Goal: Information Seeking & Learning: Check status

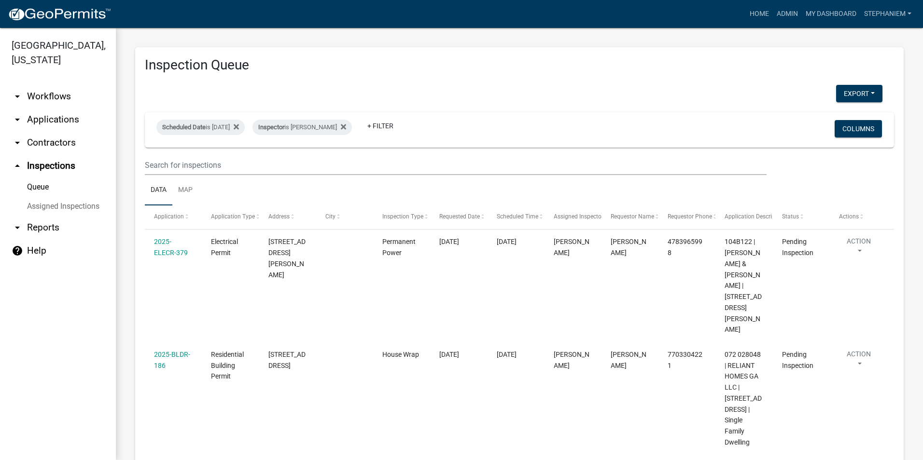
click at [45, 168] on link "arrow_drop_up Inspections" at bounding box center [58, 165] width 116 height 23
click at [28, 118] on link "arrow_drop_down Applications" at bounding box center [58, 119] width 116 height 23
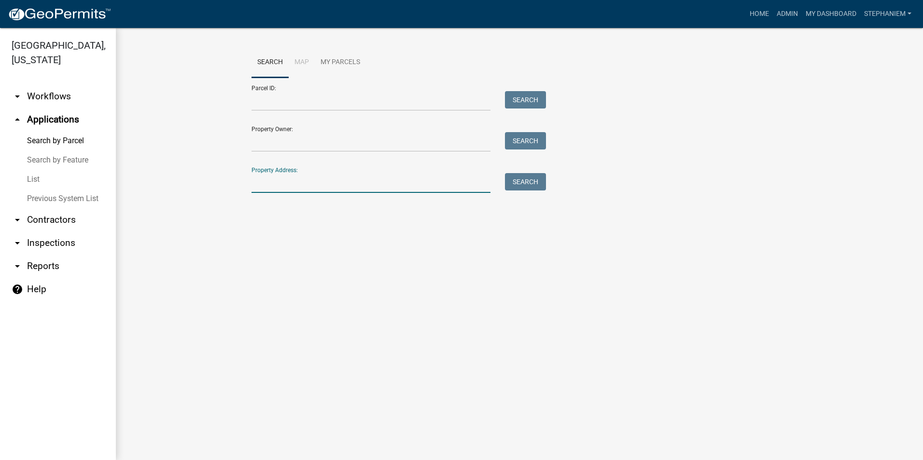
click at [290, 181] on input "Property Address:" at bounding box center [370, 183] width 239 height 20
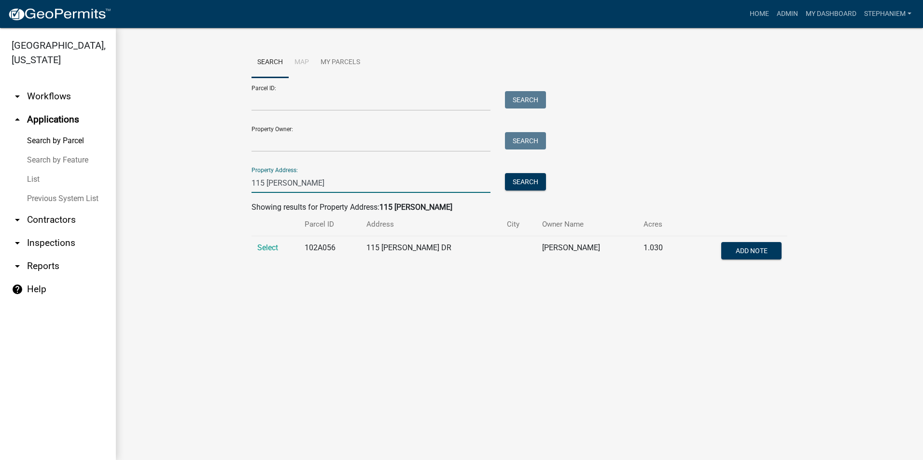
type input "115 Ellman"
click at [256, 295] on div "Search Map My Parcels Parcel ID: Search Property Owner: Search Property Address…" at bounding box center [519, 161] width 807 height 267
click at [271, 248] on span "Select" at bounding box center [267, 247] width 21 height 9
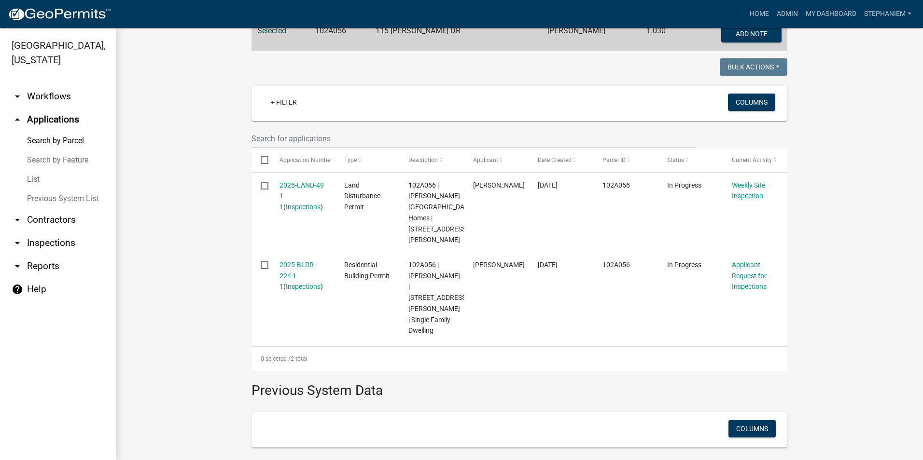
scroll to position [241, 0]
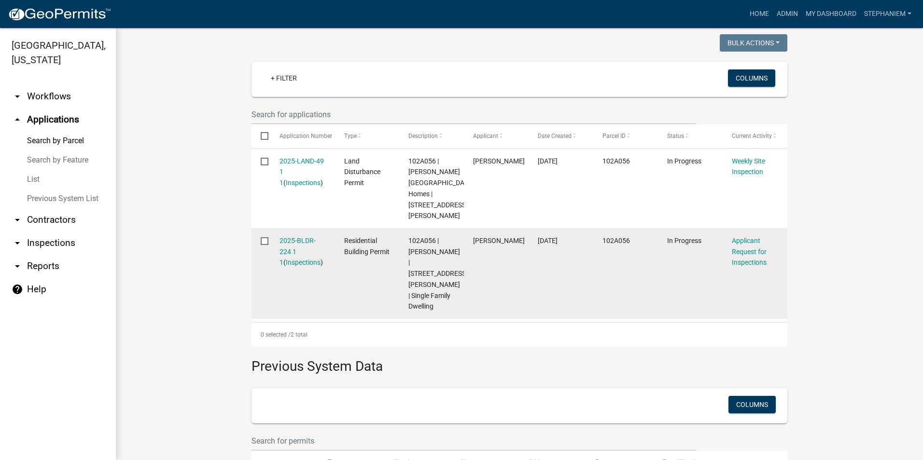
click at [290, 235] on div "2025-BLDR-224 1 1 ( Inspections )" at bounding box center [302, 251] width 46 height 33
click at [293, 237] on link "2025-BLDR-224 1 1" at bounding box center [297, 252] width 36 height 30
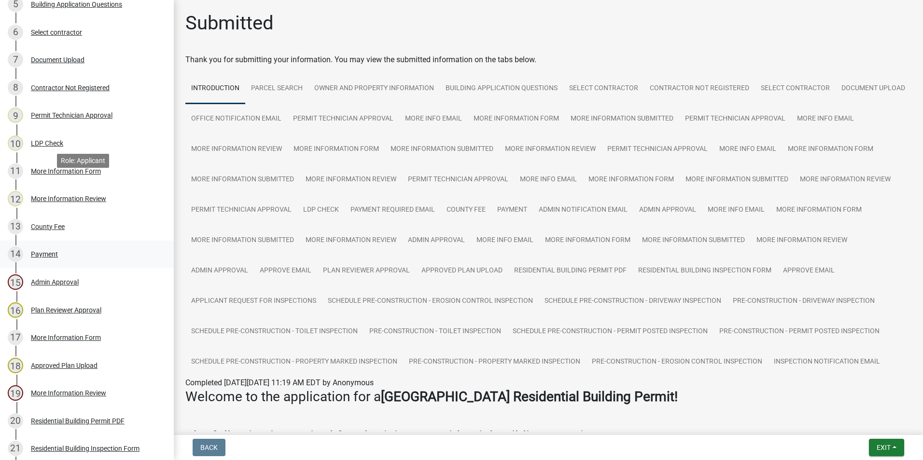
scroll to position [386, 0]
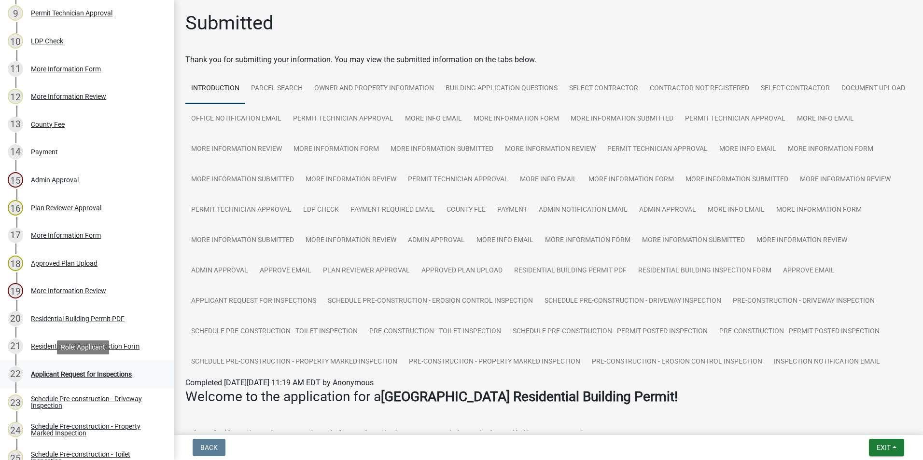
click at [95, 365] on link "22 Applicant Request for Inspections" at bounding box center [87, 374] width 174 height 28
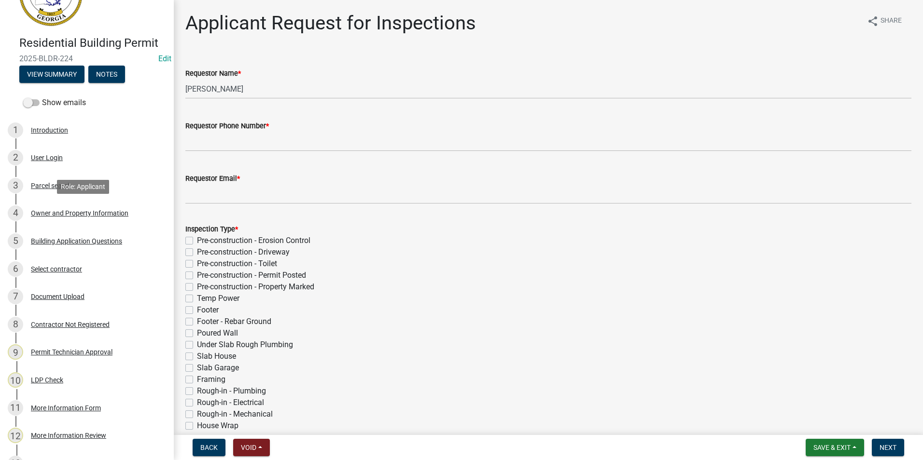
scroll to position [0, 0]
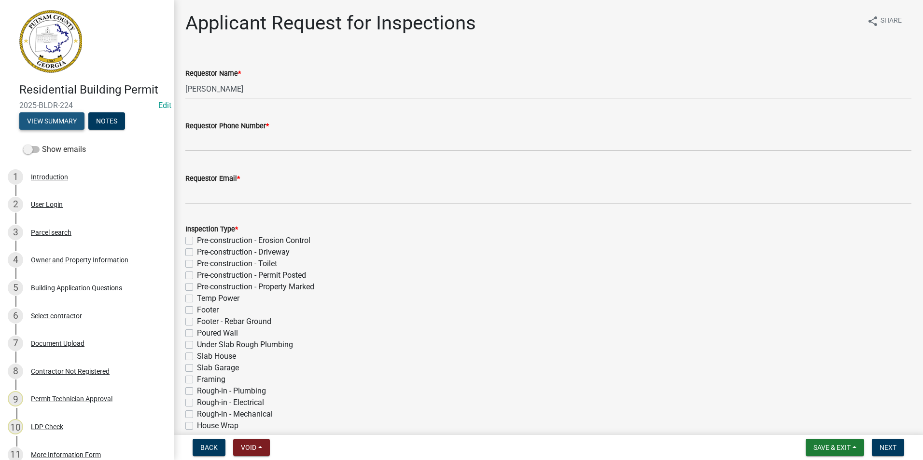
click at [45, 122] on button "View Summary" at bounding box center [51, 120] width 65 height 17
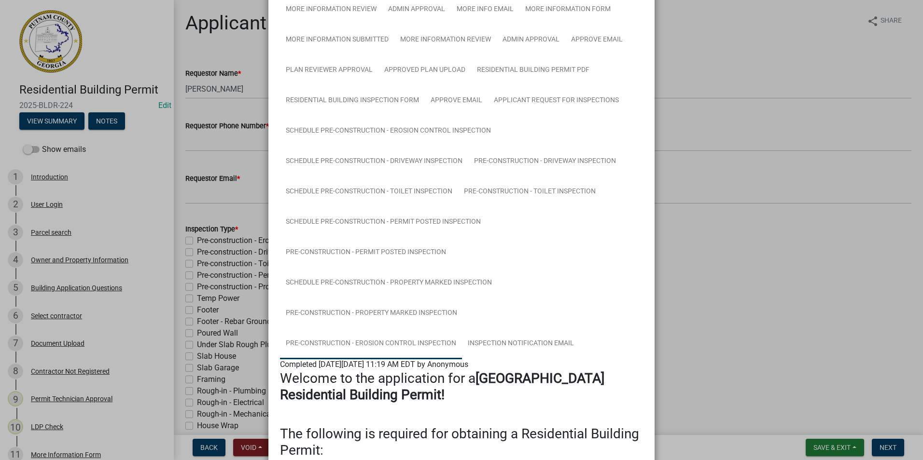
scroll to position [386, 0]
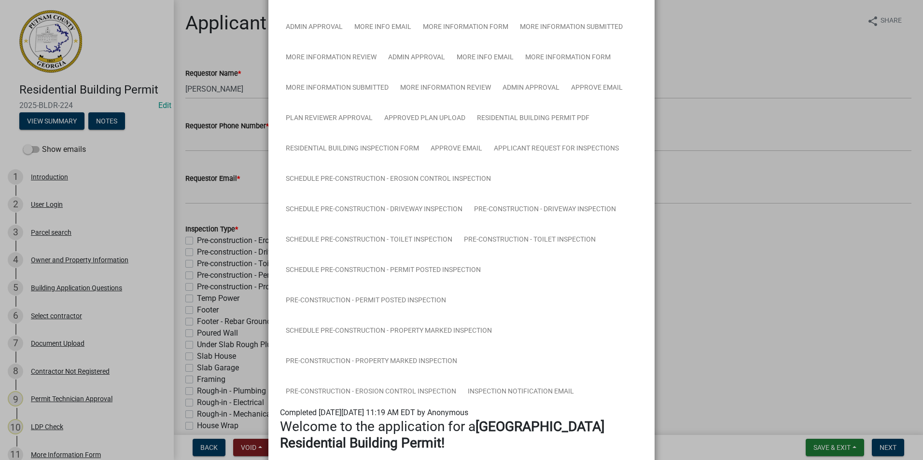
click at [690, 266] on ngb-modal-window "Summary × Printer Friendly Introduction Parcel search Owner and Property Inform…" at bounding box center [461, 230] width 923 height 460
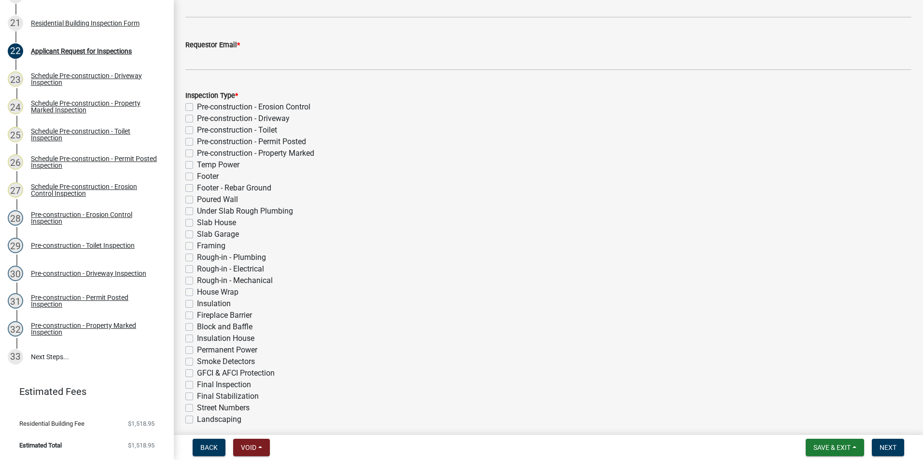
scroll to position [0, 0]
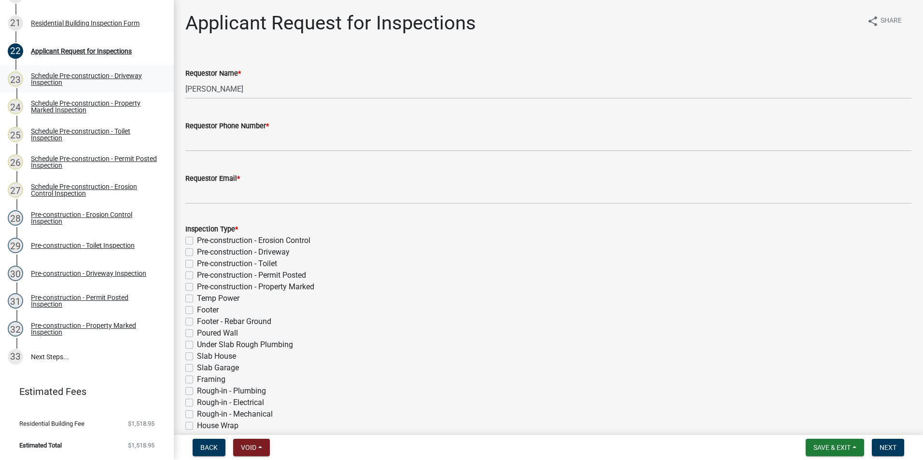
click at [94, 73] on div "Schedule Pre-construction - Driveway Inspection" at bounding box center [94, 79] width 127 height 14
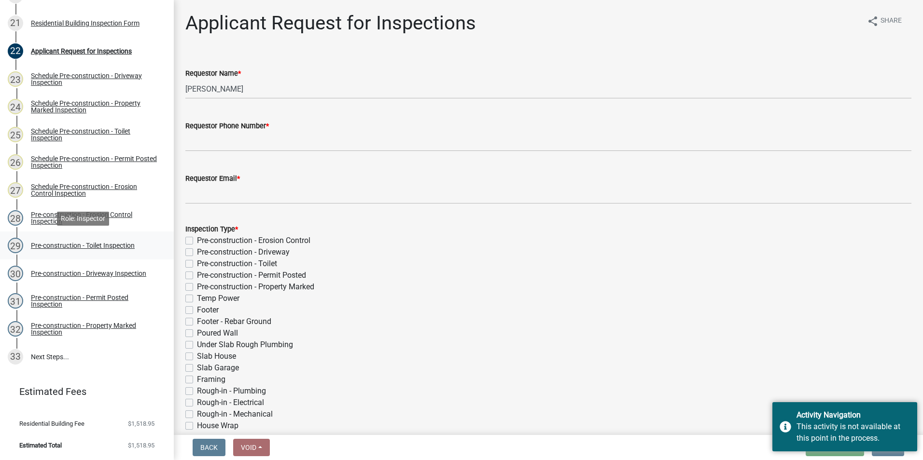
click at [117, 253] on div "29 Pre-construction - Toilet Inspection" at bounding box center [83, 245] width 151 height 15
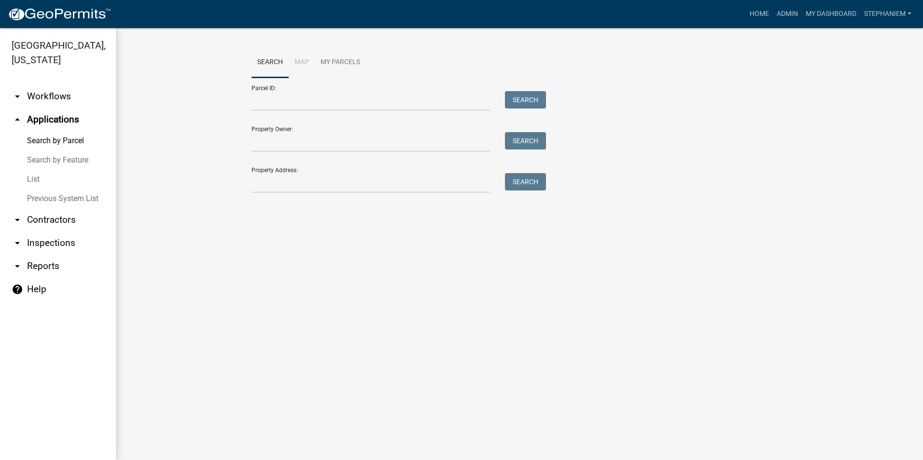
drag, startPoint x: 542, startPoint y: 378, endPoint x: 529, endPoint y: 366, distance: 17.8
click at [541, 378] on main "Search Map My Parcels Parcel ID: Search Property Owner: Search Property Address…" at bounding box center [519, 244] width 807 height 432
click at [54, 242] on link "arrow_drop_down Inspections" at bounding box center [58, 243] width 116 height 23
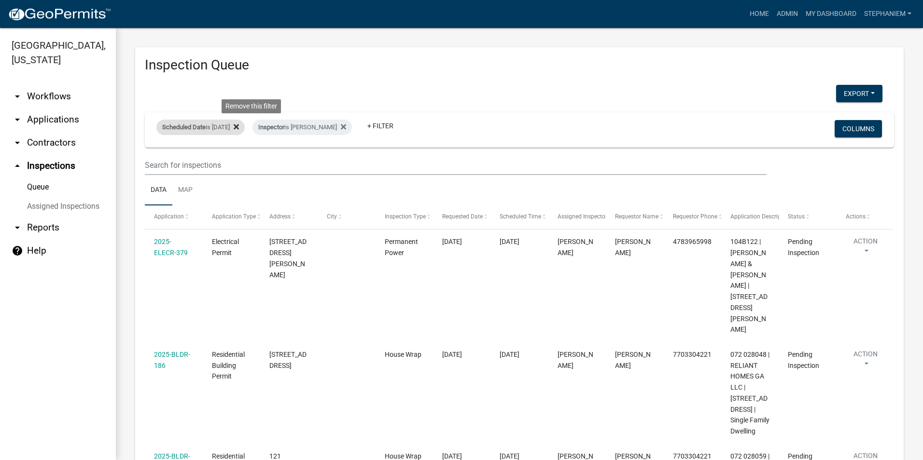
click at [239, 126] on icon at bounding box center [236, 126] width 5 height 5
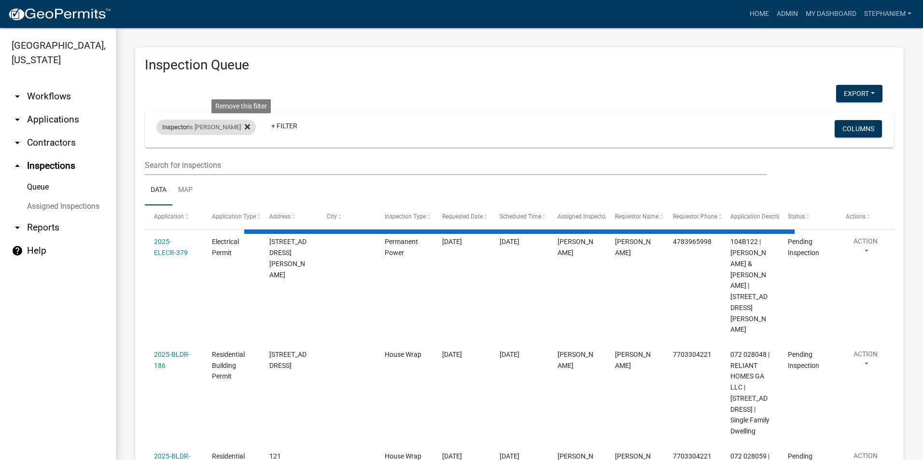
click at [245, 128] on icon at bounding box center [247, 126] width 5 height 5
select select "3: 100"
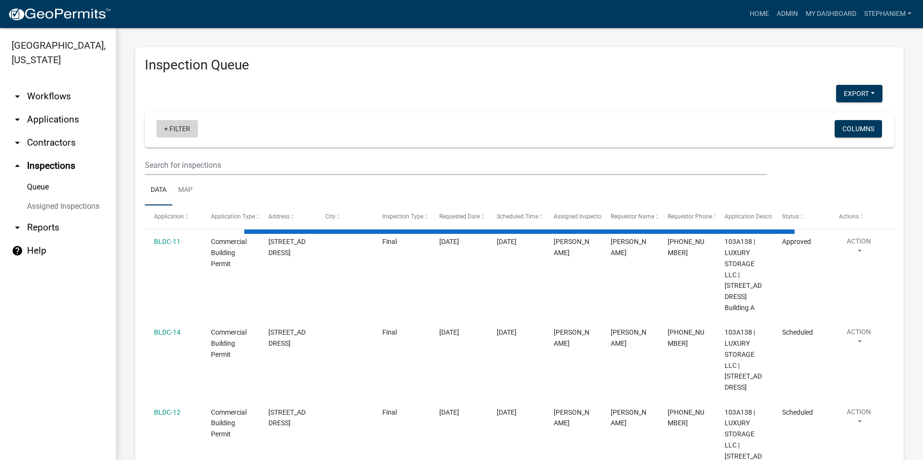
click at [188, 137] on link "+ Filter" at bounding box center [176, 128] width 41 height 17
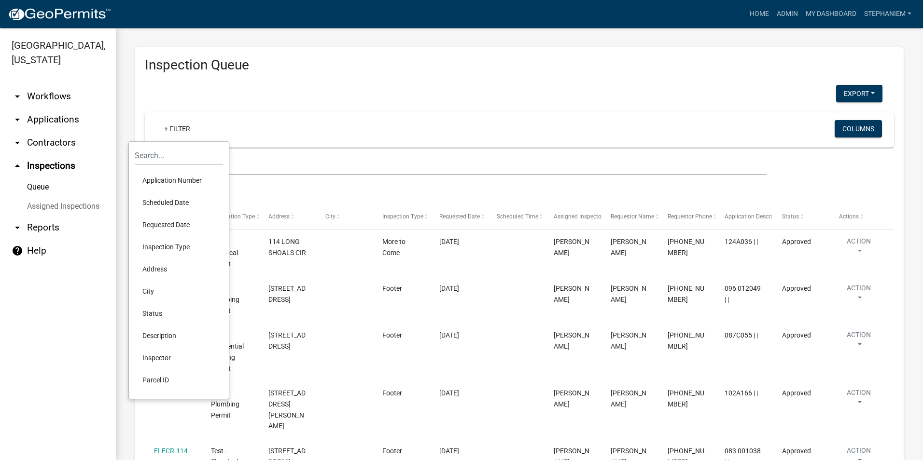
click at [179, 202] on li "Scheduled Date" at bounding box center [179, 203] width 88 height 22
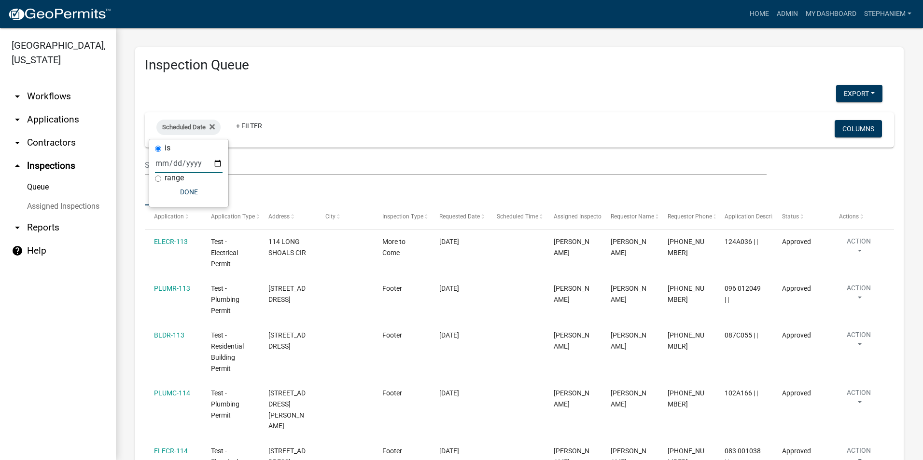
click at [218, 165] on input "date" at bounding box center [189, 163] width 68 height 20
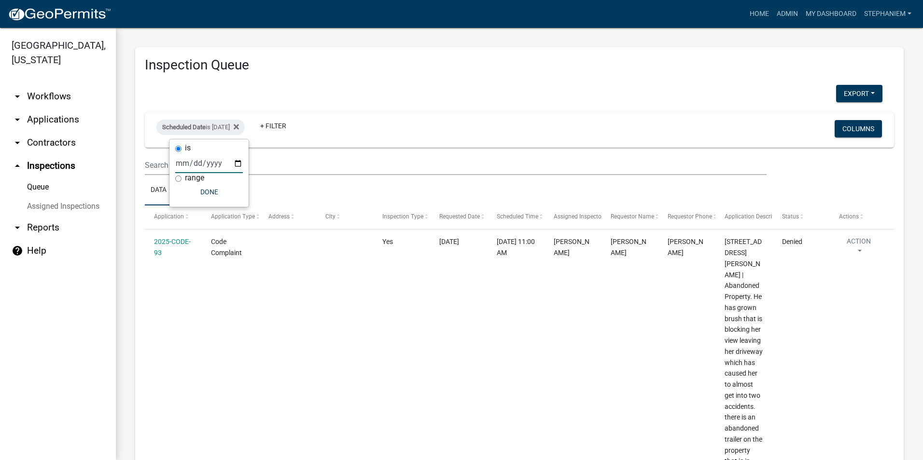
type input "2025-06-30"
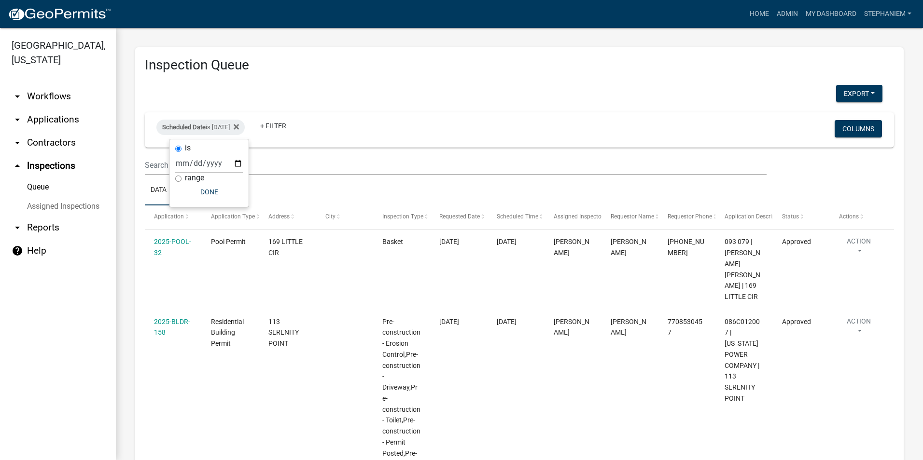
click at [200, 179] on label "range" at bounding box center [194, 178] width 19 height 8
click at [181, 179] on input "range" at bounding box center [178, 179] width 6 height 6
radio input "true"
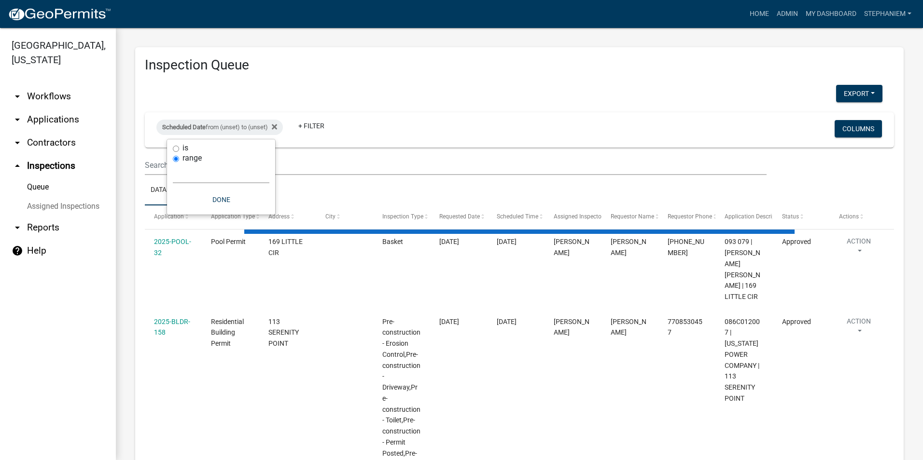
click at [190, 179] on select "Today Yesterday Current Week Previous Week Current Month Last Month Current Cal…" at bounding box center [221, 174] width 97 height 20
select select "custom"
click at [173, 164] on select "Today Yesterday Current Week Previous Week Current Month Last Month Current Cal…" at bounding box center [221, 174] width 97 height 20
select select "3: 100"
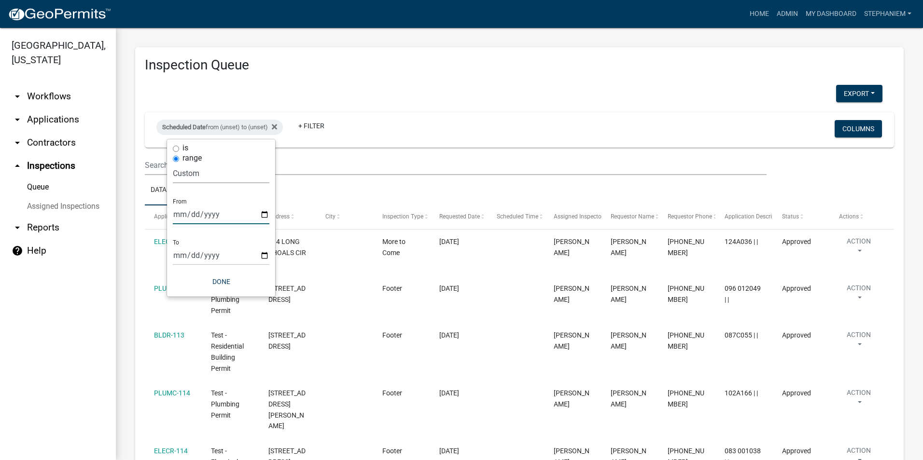
click at [265, 213] on input "date" at bounding box center [221, 215] width 97 height 20
type input "2025-06-30"
click at [271, 255] on input "date" at bounding box center [227, 256] width 97 height 20
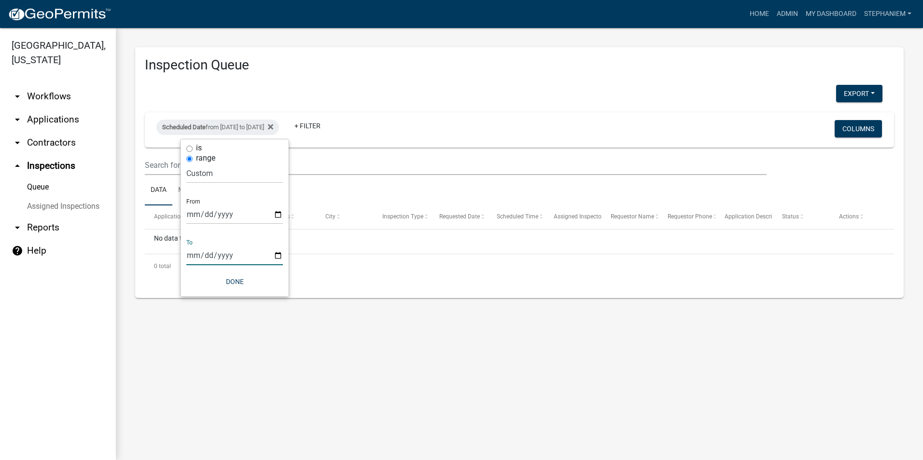
type input "2025-06-06"
click at [242, 280] on button "Done" at bounding box center [234, 281] width 97 height 17
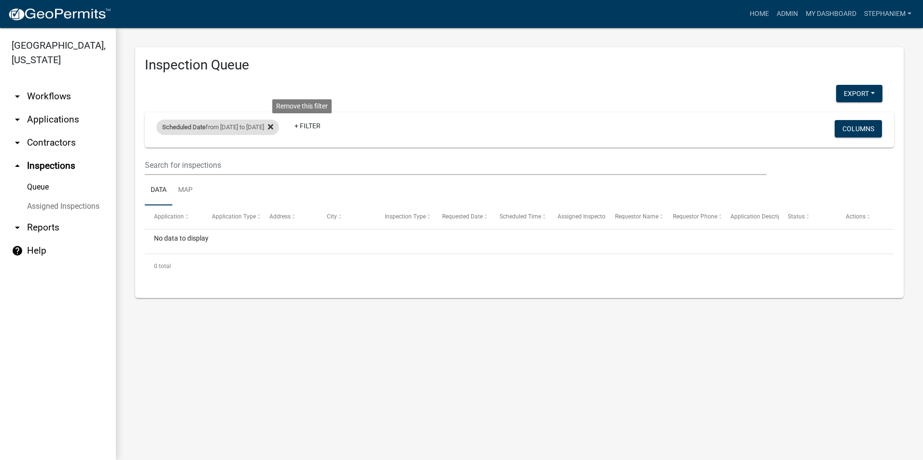
click at [273, 126] on icon at bounding box center [270, 126] width 5 height 5
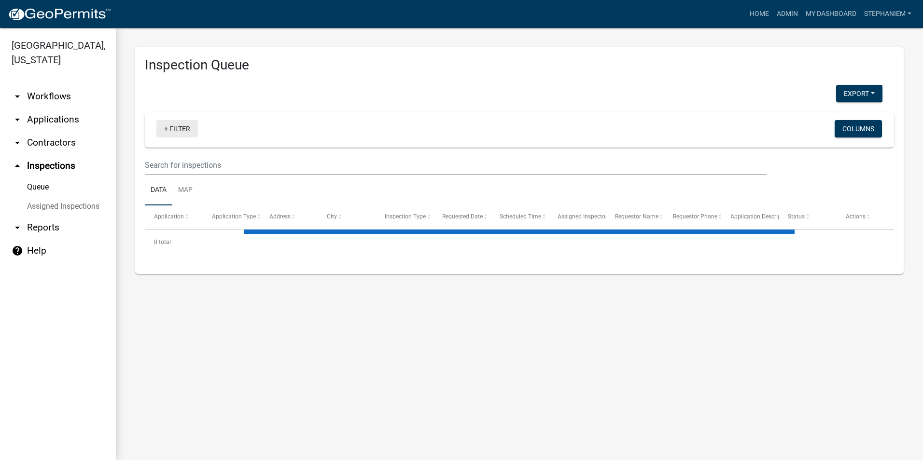
click at [192, 137] on link "+ Filter" at bounding box center [176, 128] width 41 height 17
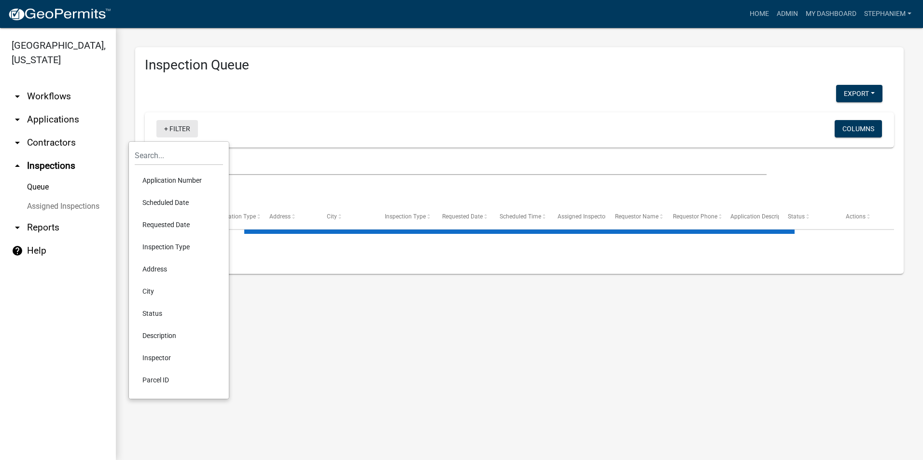
select select "3: 100"
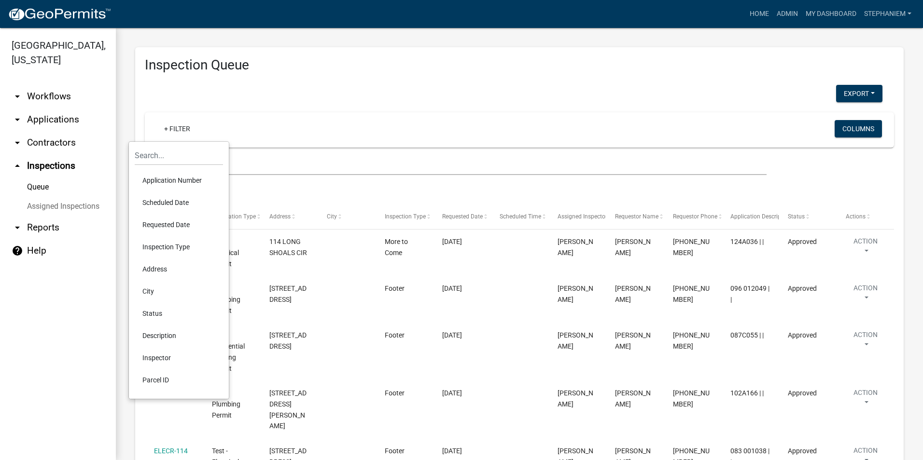
click at [176, 204] on li "Scheduled Date" at bounding box center [179, 203] width 88 height 22
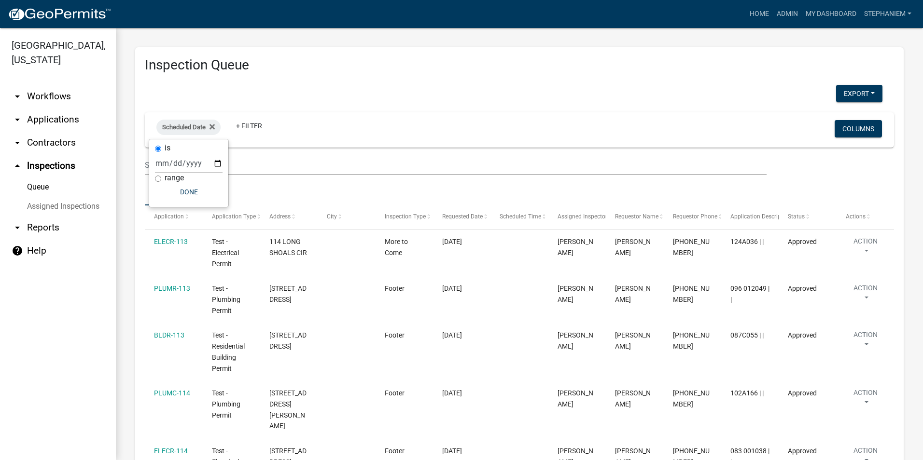
click at [162, 179] on div "range" at bounding box center [189, 178] width 68 height 10
click at [155, 179] on input "range" at bounding box center [158, 179] width 6 height 6
radio input "true"
select select
click at [213, 179] on select "Today Yesterday Current Week Previous Week Current Month Last Month Current Cal…" at bounding box center [221, 174] width 97 height 20
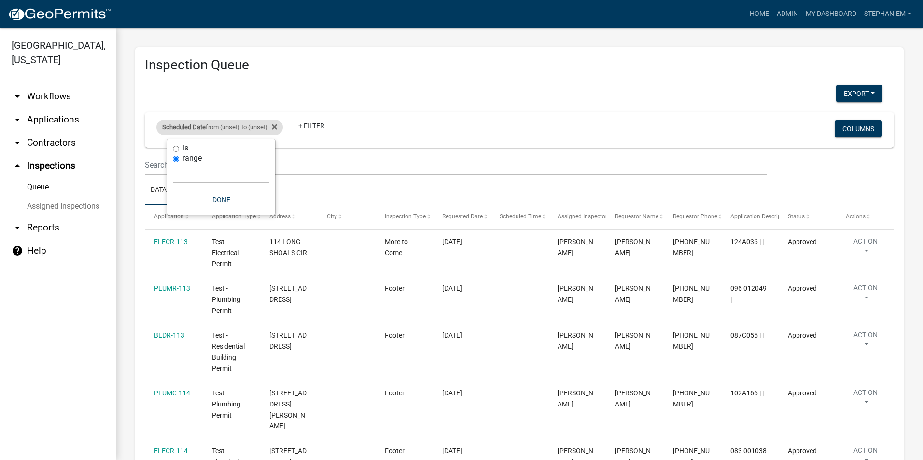
click at [248, 124] on div "Scheduled Date from (unset) to (unset)" at bounding box center [219, 127] width 126 height 15
click at [224, 133] on div "Scheduled Date from (unset) to (unset)" at bounding box center [219, 127] width 126 height 15
select select
click at [184, 151] on label "is" at bounding box center [185, 148] width 6 height 8
click at [179, 151] on input "is" at bounding box center [176, 149] width 6 height 6
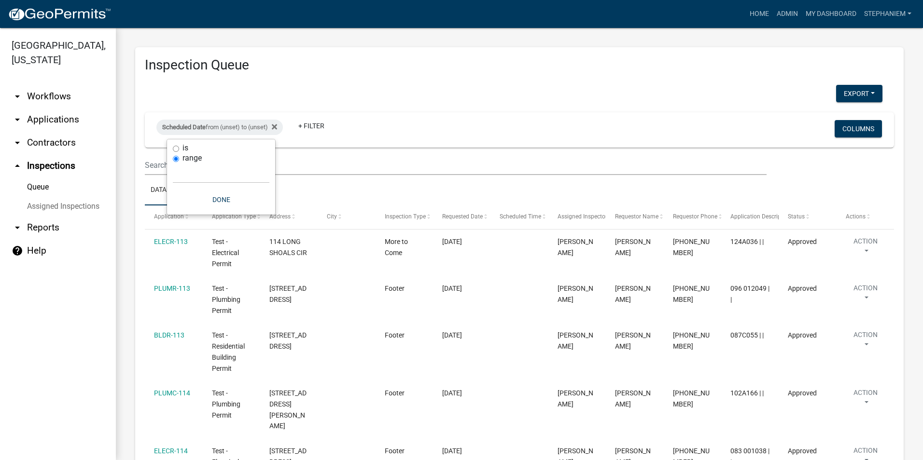
radio input "true"
click at [218, 163] on input "date" at bounding box center [189, 163] width 68 height 20
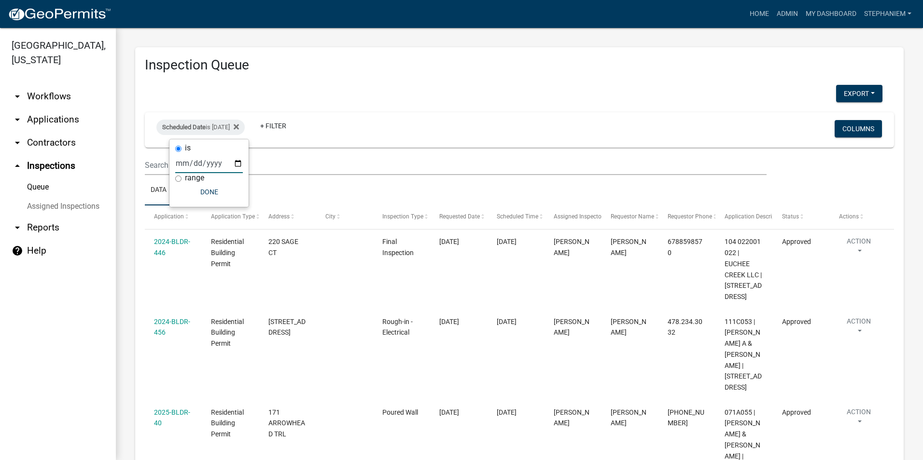
type input "2025-06-02"
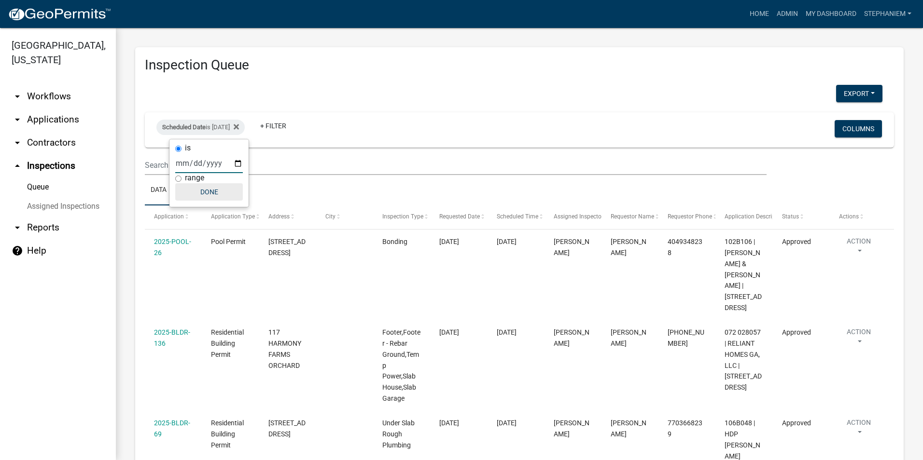
click at [209, 195] on button "Done" at bounding box center [209, 191] width 68 height 17
click at [186, 124] on span "Scheduled Date" at bounding box center [183, 127] width 43 height 7
click at [241, 163] on input "2025-06-02" at bounding box center [209, 163] width 68 height 20
type input "2025-06-03"
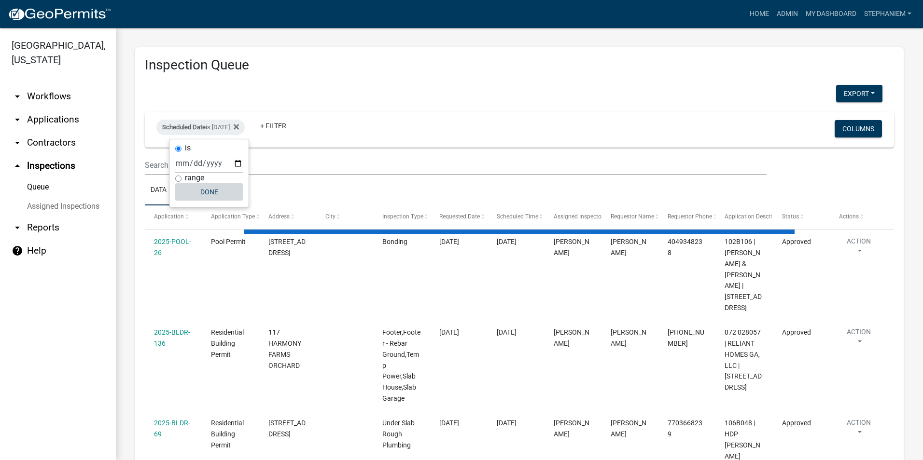
click at [216, 196] on button "Done" at bounding box center [209, 191] width 68 height 17
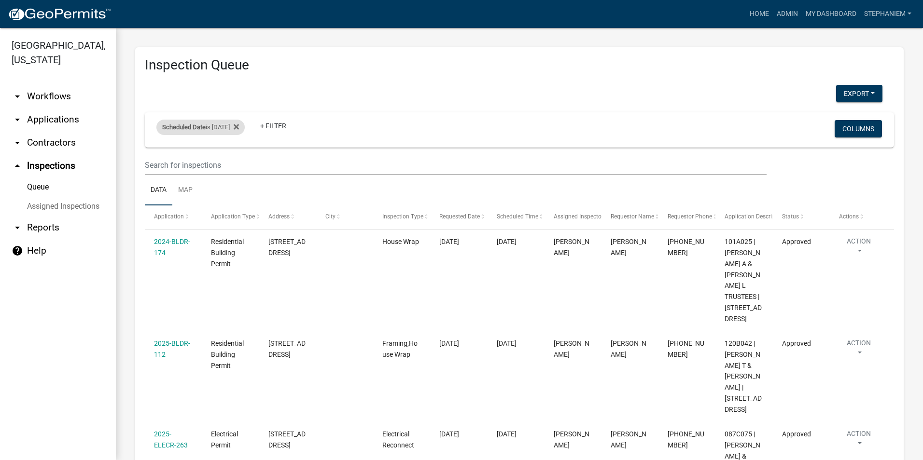
click at [214, 129] on div "Scheduled Date is 06/03/2025" at bounding box center [200, 127] width 88 height 15
click at [232, 164] on input "2025-06-03" at bounding box center [209, 163] width 68 height 20
click at [237, 163] on input "2025-06-03" at bounding box center [209, 163] width 68 height 20
type input "2025-06-05"
click at [221, 193] on button "Done" at bounding box center [209, 191] width 68 height 17
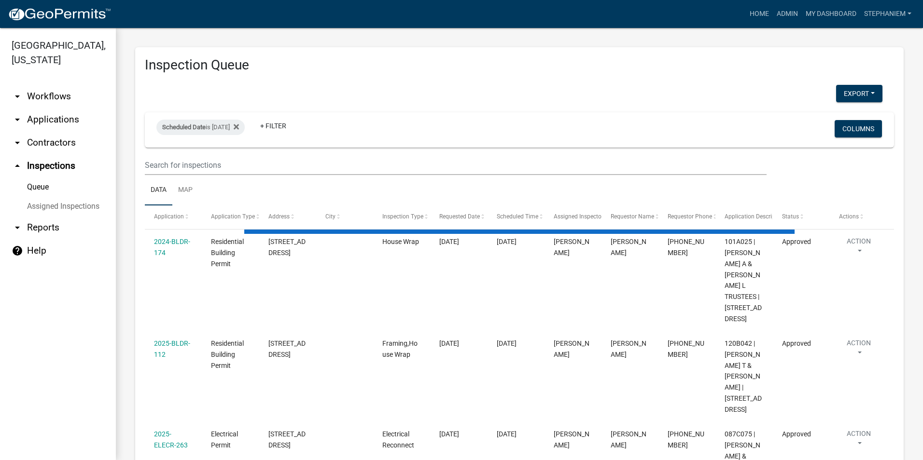
select select "3: 100"
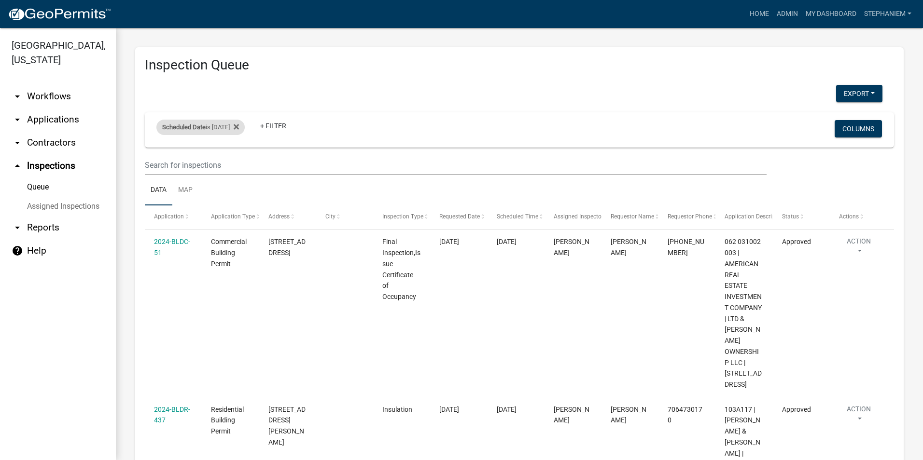
click at [225, 121] on div "Scheduled Date is 06/05/2025" at bounding box center [200, 127] width 88 height 15
click at [236, 164] on input "2025-06-05" at bounding box center [209, 163] width 68 height 20
type input "2025-06-06"
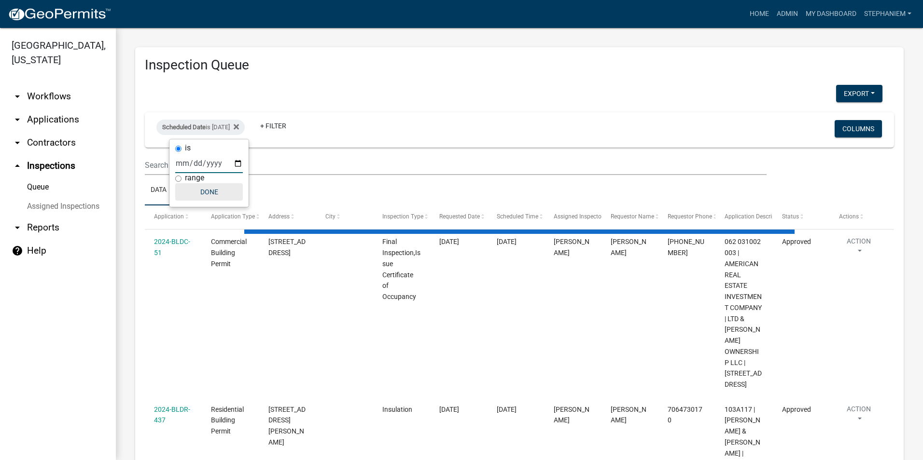
click at [225, 189] on button "Done" at bounding box center [209, 191] width 68 height 17
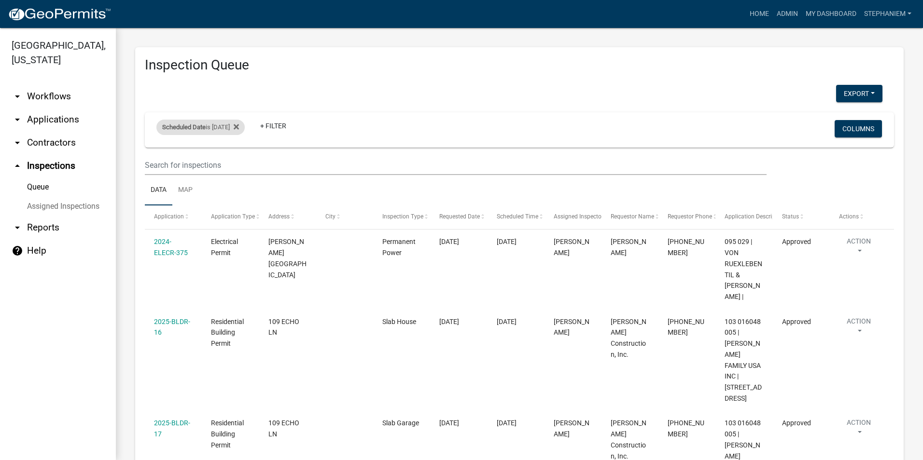
click at [220, 131] on div "Scheduled Date is 06/06/2025" at bounding box center [200, 127] width 88 height 15
click at [235, 163] on input "2025-06-06" at bounding box center [209, 163] width 68 height 20
type input "2025-06-09"
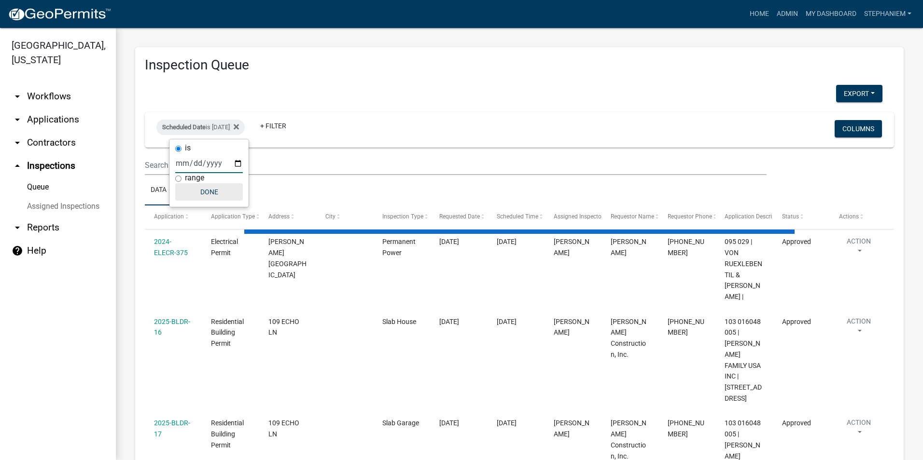
click at [211, 192] on button "Done" at bounding box center [209, 191] width 68 height 17
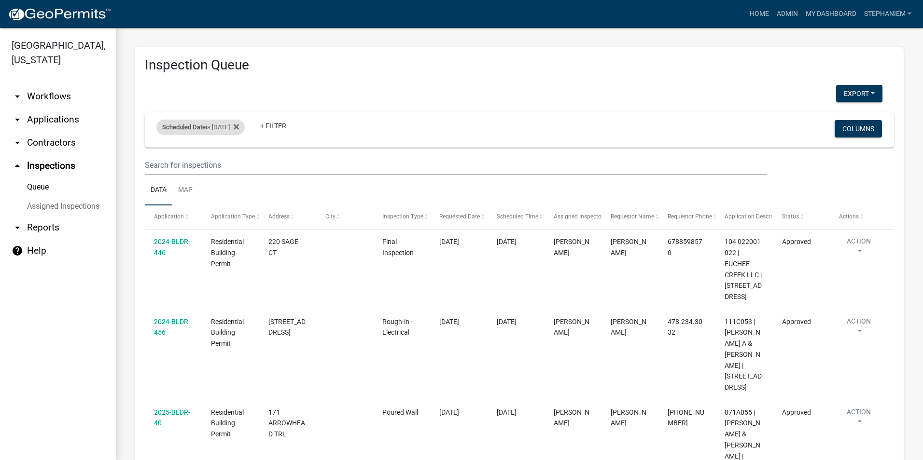
click at [205, 130] on span "Scheduled Date" at bounding box center [183, 127] width 43 height 7
click at [240, 162] on input "2025-06-09" at bounding box center [209, 163] width 68 height 20
type input "2025-06-10"
click at [211, 198] on button "Done" at bounding box center [209, 191] width 68 height 17
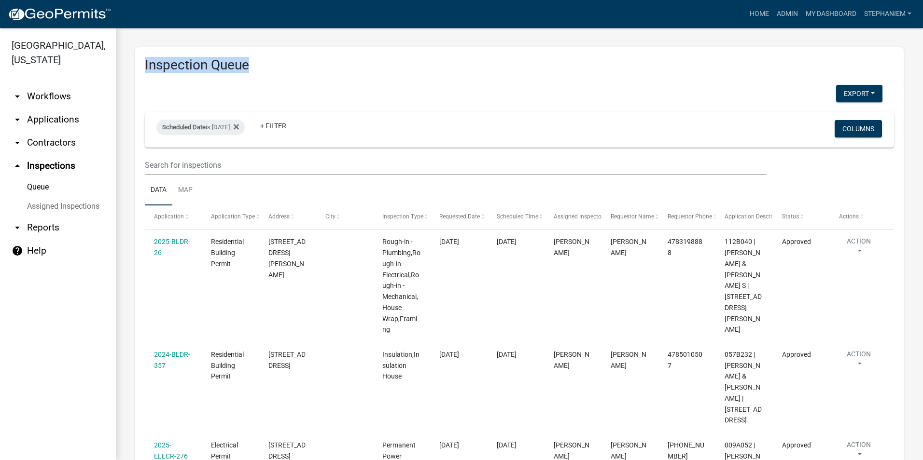
drag, startPoint x: 145, startPoint y: 66, endPoint x: 276, endPoint y: 74, distance: 130.5
click at [239, 128] on icon at bounding box center [236, 127] width 5 height 8
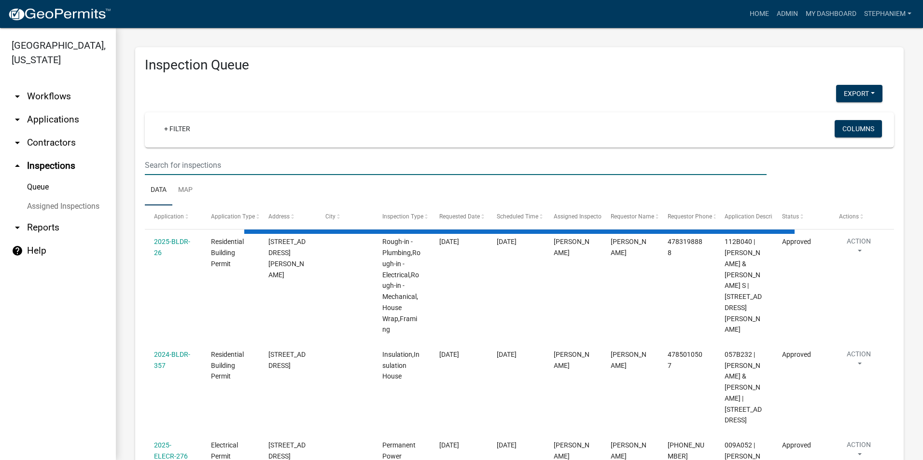
click at [160, 163] on input "text" at bounding box center [455, 165] width 621 height 20
select select "3: 100"
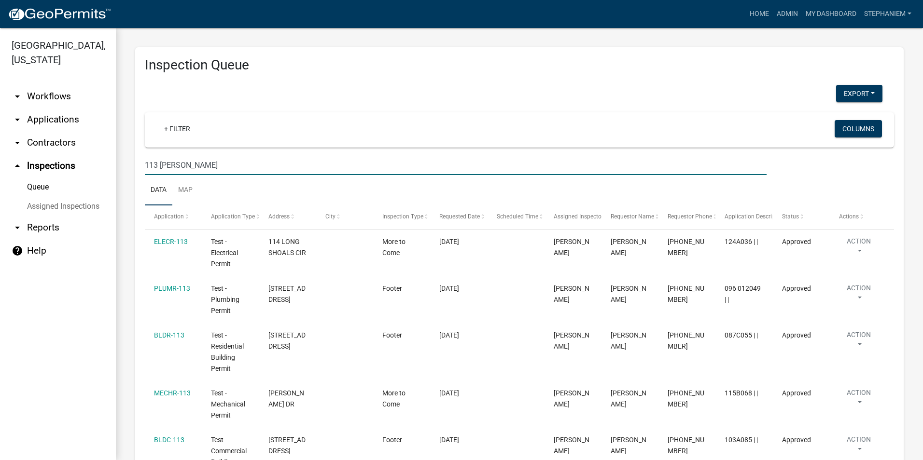
type input "113 [PERSON_NAME]"
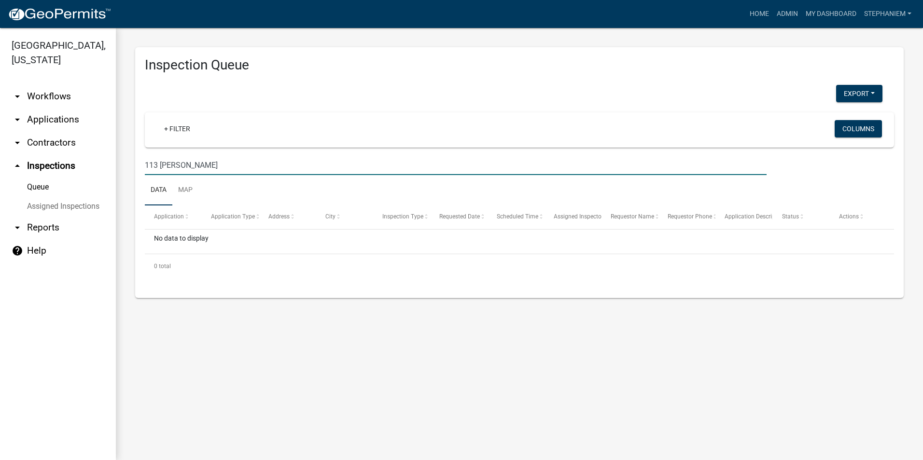
select select "3: 100"
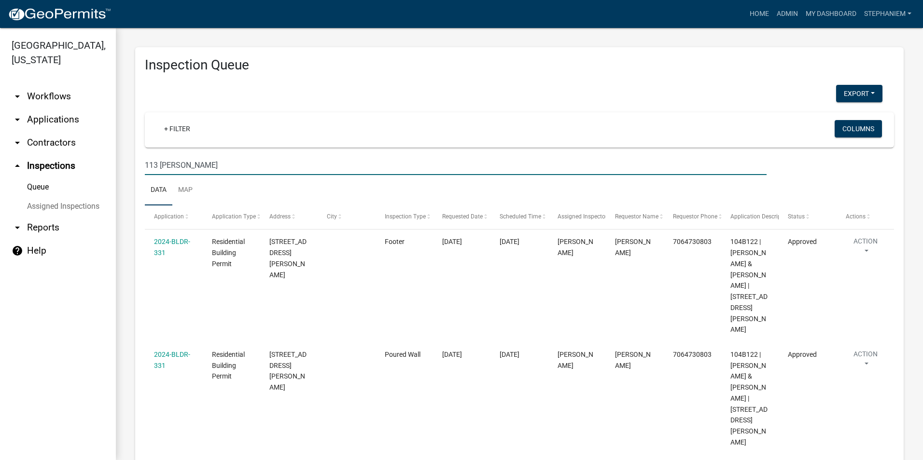
drag, startPoint x: 192, startPoint y: 168, endPoint x: 141, endPoint y: 173, distance: 50.9
click at [141, 173] on div "113 [PERSON_NAME]" at bounding box center [456, 165] width 636 height 20
type input "113 [PERSON_NAME]"
click at [260, 184] on ul "Data Map" at bounding box center [519, 190] width 749 height 30
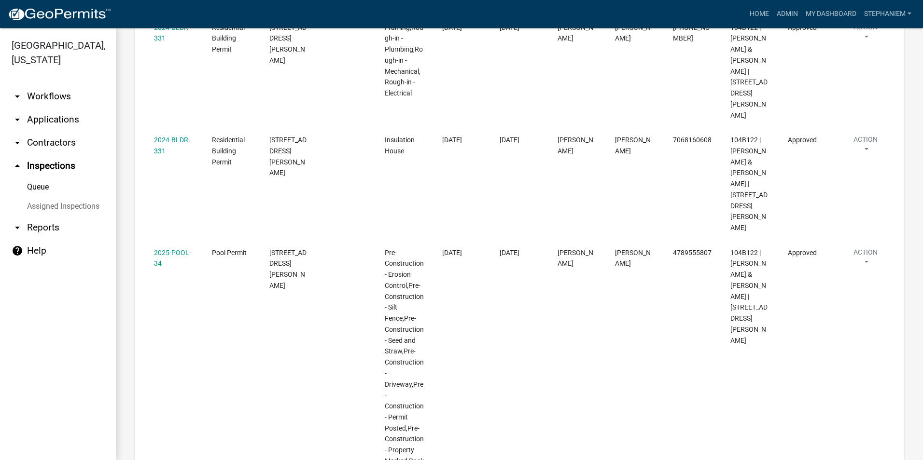
scroll to position [1348, 0]
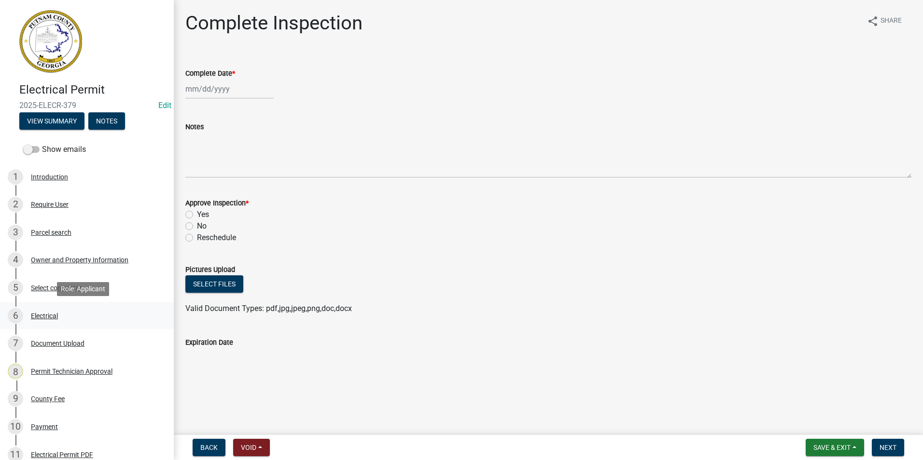
click at [74, 306] on link "6 Electrical" at bounding box center [87, 316] width 174 height 28
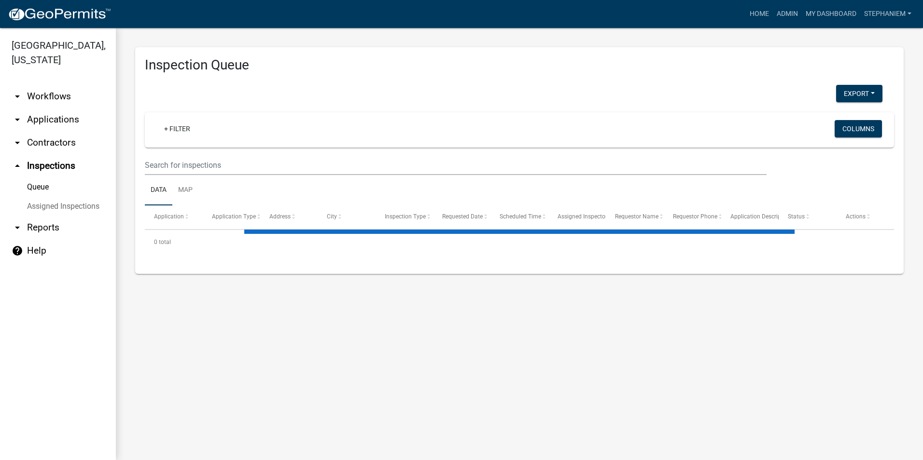
select select "3: 100"
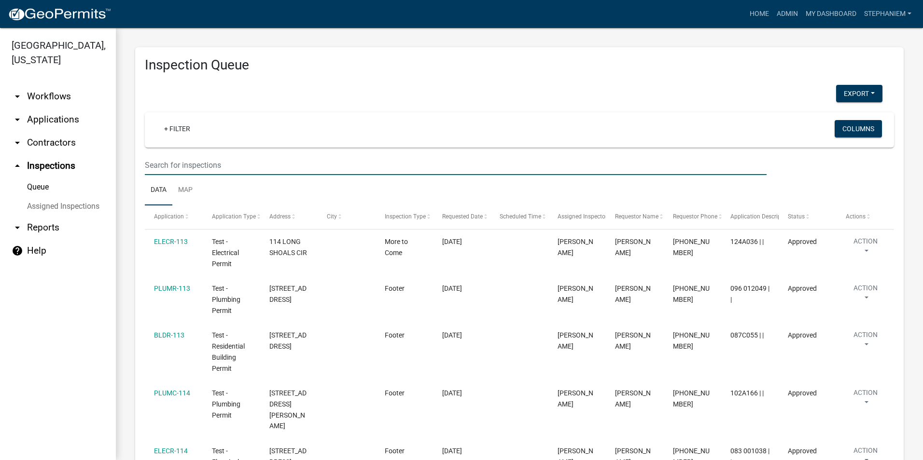
click at [163, 172] on input "text" at bounding box center [455, 165] width 621 height 20
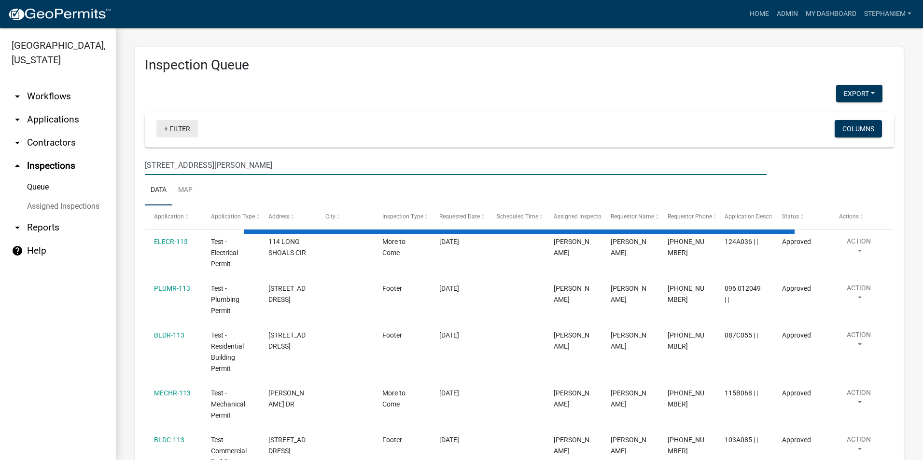
click at [185, 133] on link "+ Filter" at bounding box center [176, 128] width 41 height 17
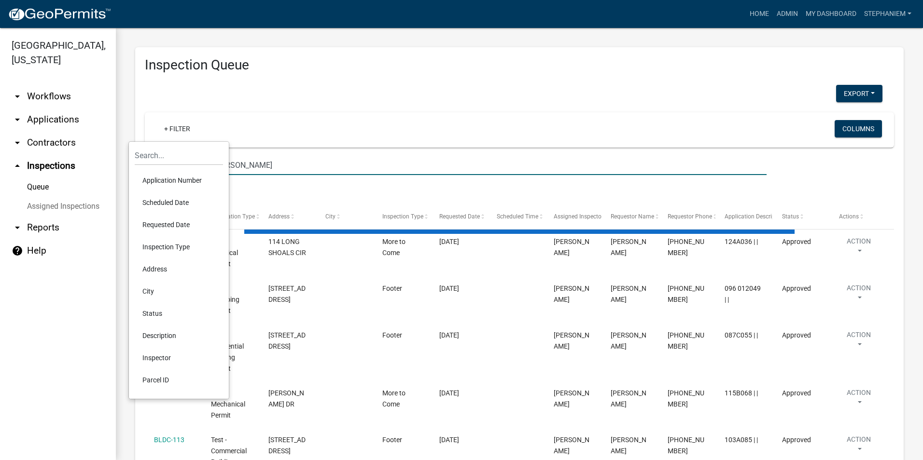
click at [248, 164] on input "113 Carolyn Ct" at bounding box center [455, 165] width 621 height 20
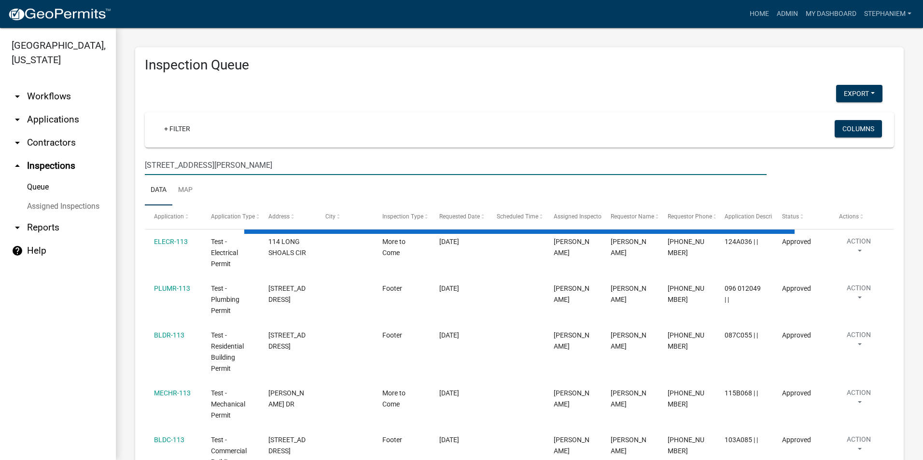
drag, startPoint x: 219, startPoint y: 166, endPoint x: 160, endPoint y: 170, distance: 59.1
click at [160, 170] on input "113 Carolyn Ct" at bounding box center [455, 165] width 621 height 20
click at [155, 170] on input "113 Carolyn Ct" at bounding box center [455, 165] width 621 height 20
drag, startPoint x: 240, startPoint y: 170, endPoint x: 152, endPoint y: 171, distance: 87.8
click at [152, 171] on input "113 Carolyn Ct" at bounding box center [455, 165] width 621 height 20
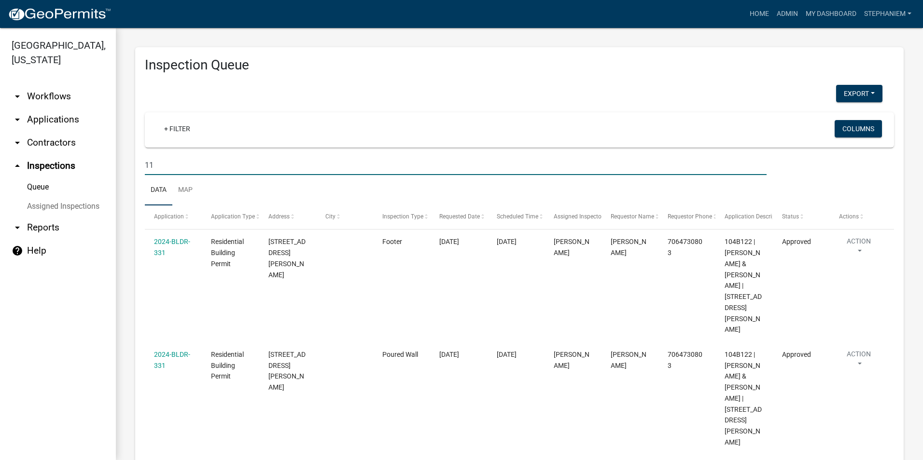
type input "1"
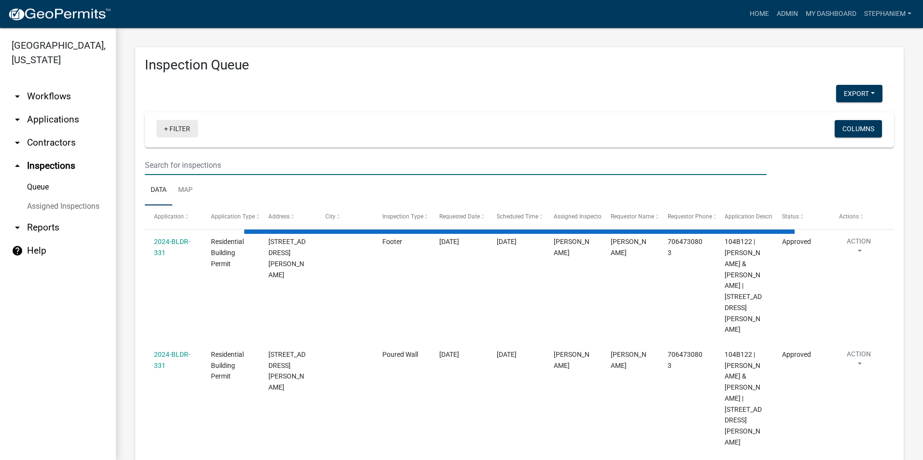
click at [177, 128] on link "+ Filter" at bounding box center [176, 128] width 41 height 17
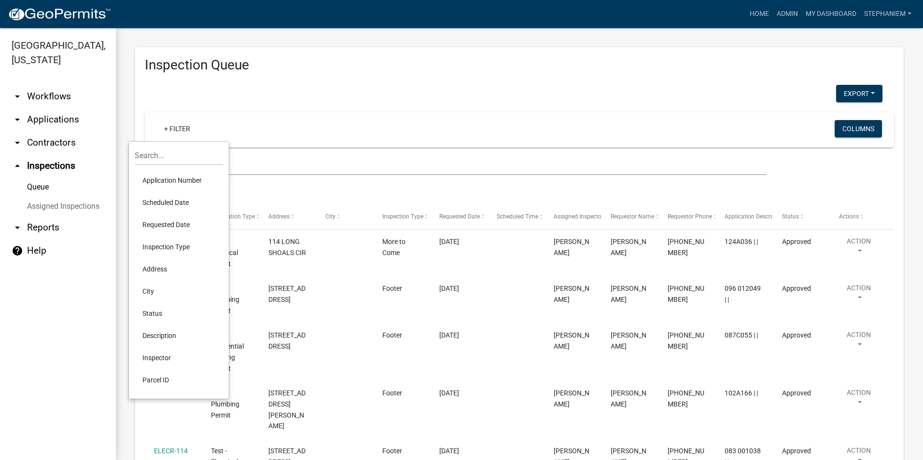
click at [190, 221] on li "Requested Date" at bounding box center [179, 225] width 88 height 22
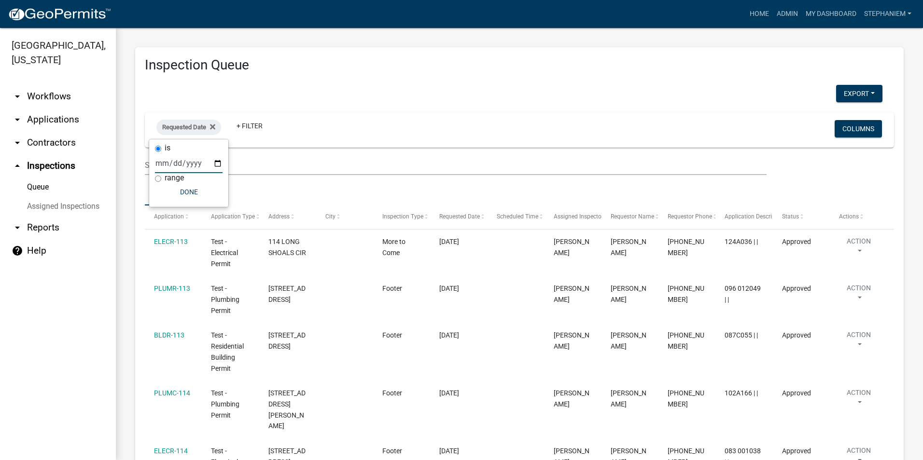
click at [219, 165] on input "date" at bounding box center [189, 163] width 68 height 20
type input "2025-09-09"
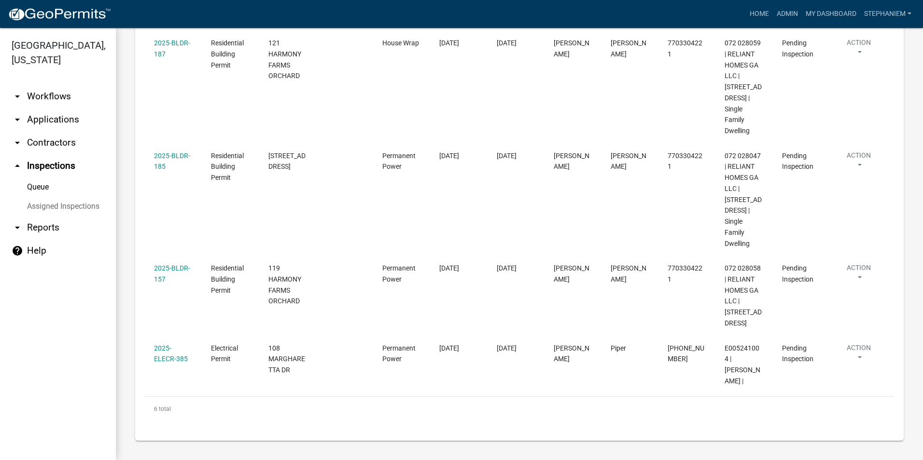
scroll to position [16, 0]
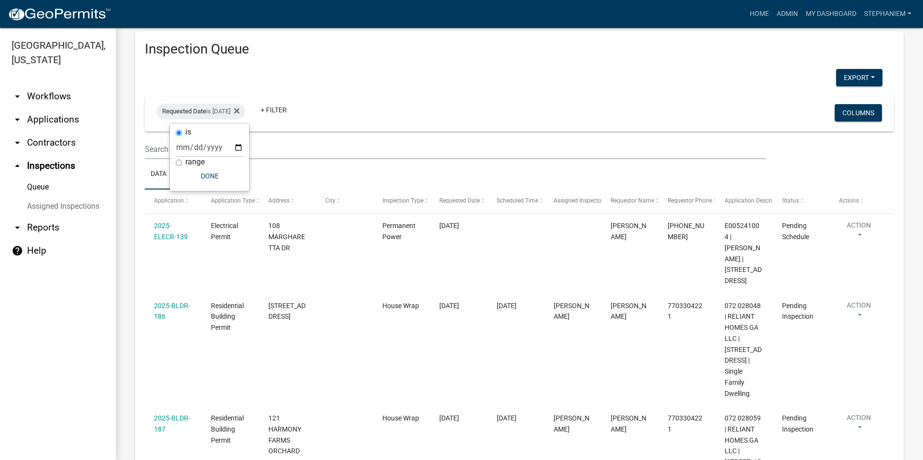
click at [36, 116] on link "arrow_drop_down Applications" at bounding box center [58, 119] width 116 height 23
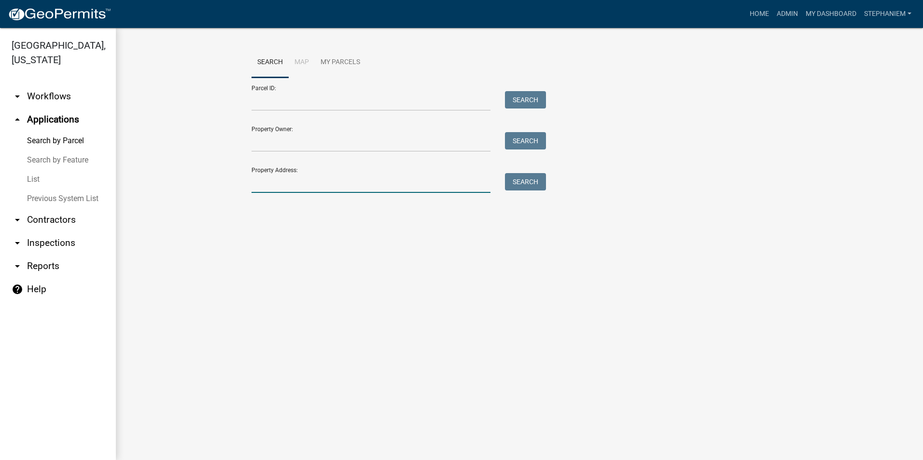
click at [276, 183] on input "Property Address:" at bounding box center [370, 183] width 239 height 20
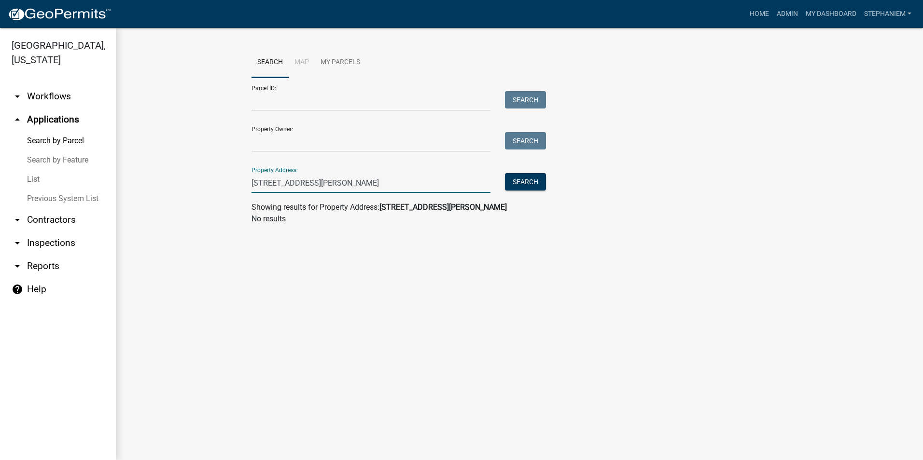
click at [277, 184] on input "113 Carlyn Ct" at bounding box center [370, 183] width 239 height 20
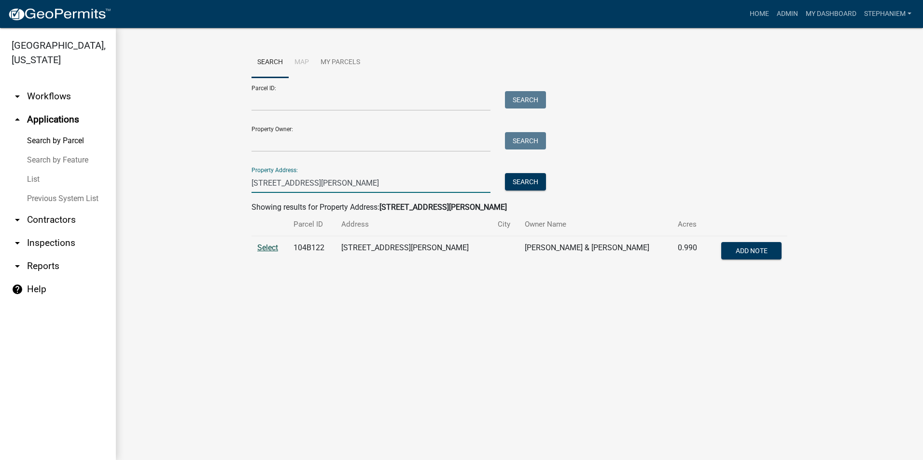
type input "113 Carolyn Ct"
click at [270, 247] on span "Select" at bounding box center [267, 247] width 21 height 9
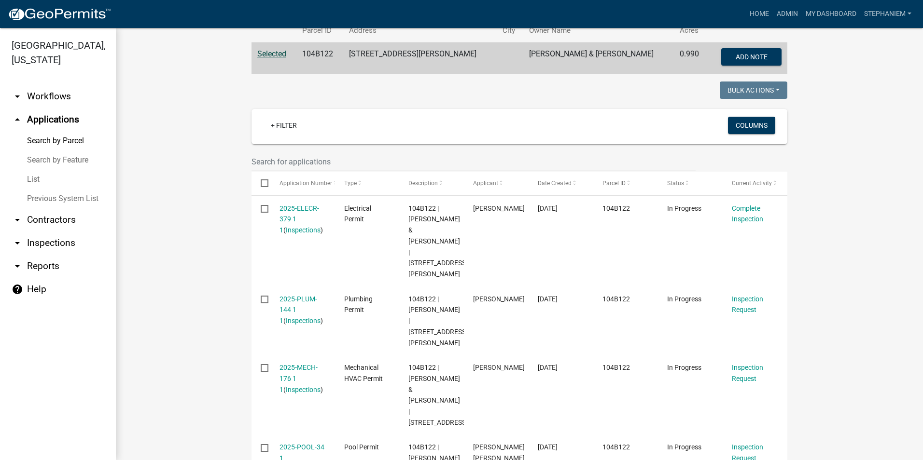
scroll to position [193, 0]
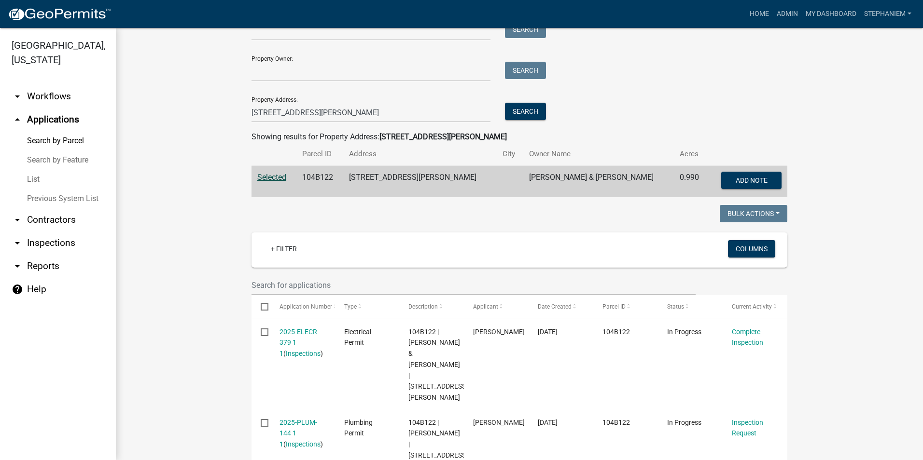
scroll to position [0, 0]
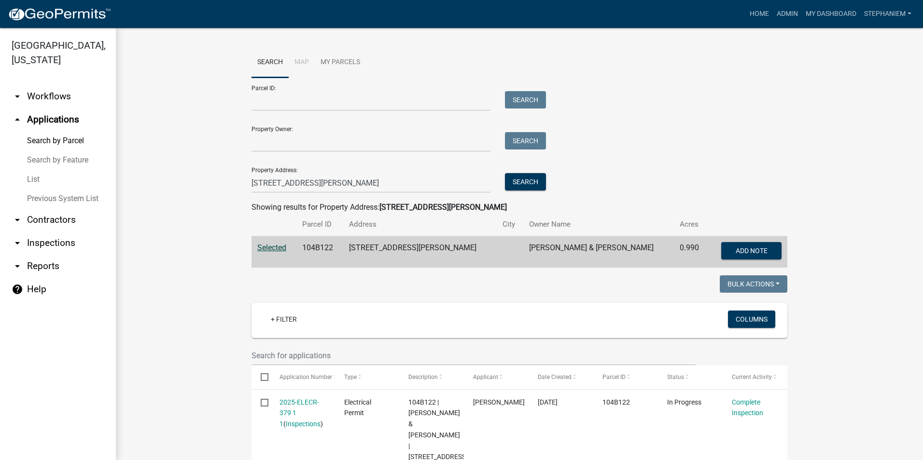
click at [41, 239] on link "arrow_drop_down Inspections" at bounding box center [58, 243] width 116 height 23
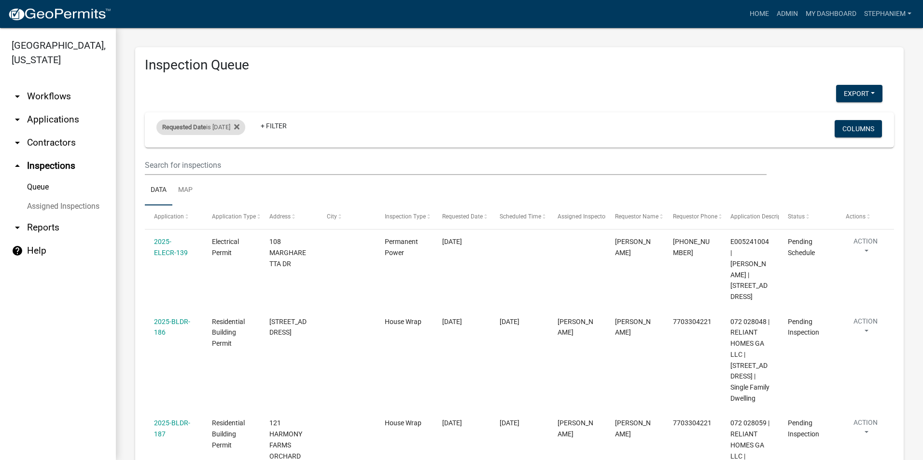
click at [232, 127] on div "Requested Date is 09/09/2025" at bounding box center [200, 127] width 89 height 15
click at [239, 164] on input "2025-09-09" at bounding box center [210, 163] width 68 height 20
click at [239, 125] on icon at bounding box center [236, 127] width 5 height 8
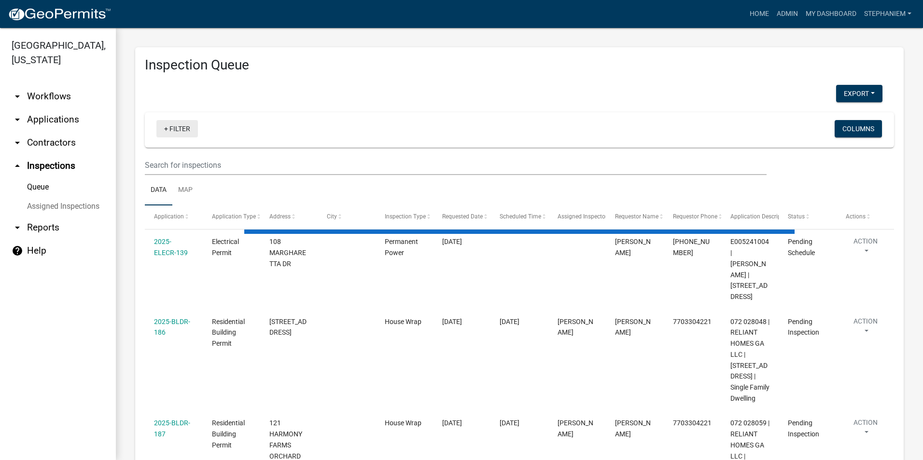
click at [182, 128] on link "+ Filter" at bounding box center [176, 128] width 41 height 17
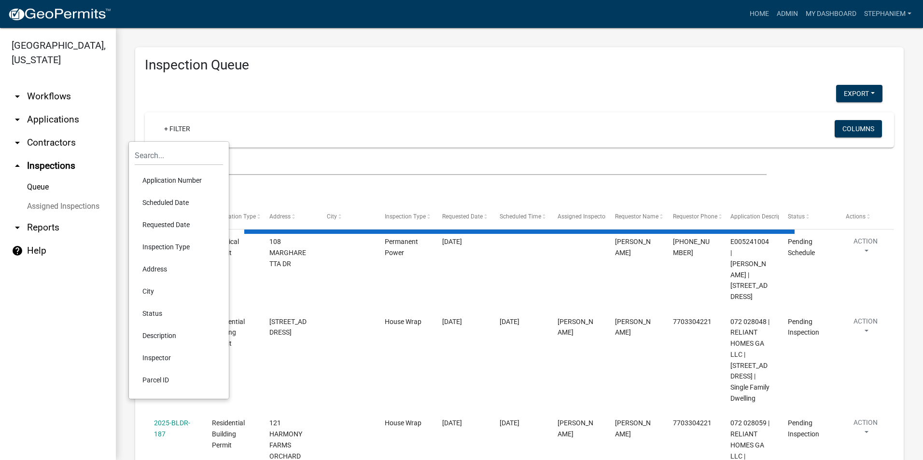
click at [172, 205] on li "Scheduled Date" at bounding box center [179, 203] width 88 height 22
select select "3: 100"
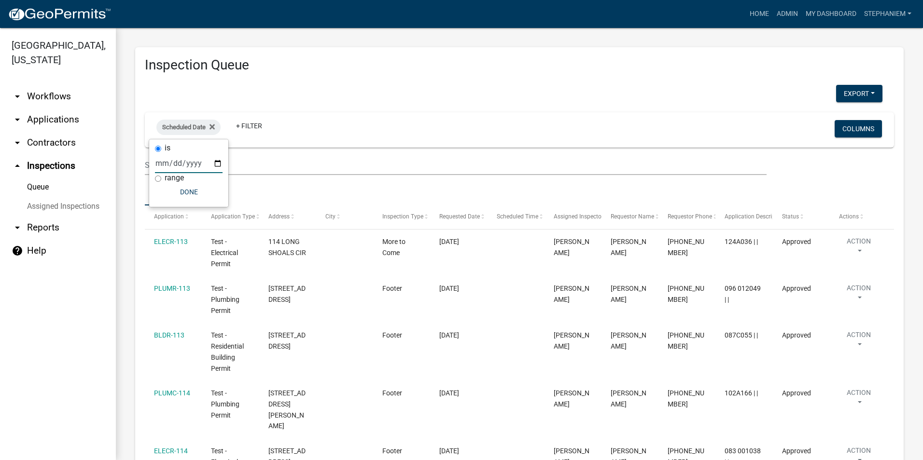
click at [217, 160] on input "date" at bounding box center [189, 163] width 68 height 20
type input "2025-09-08"
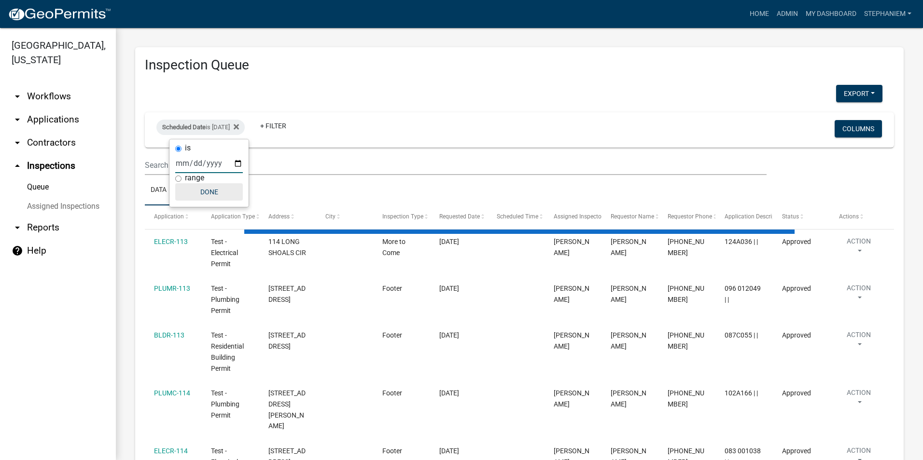
click at [201, 187] on button "Done" at bounding box center [209, 191] width 68 height 17
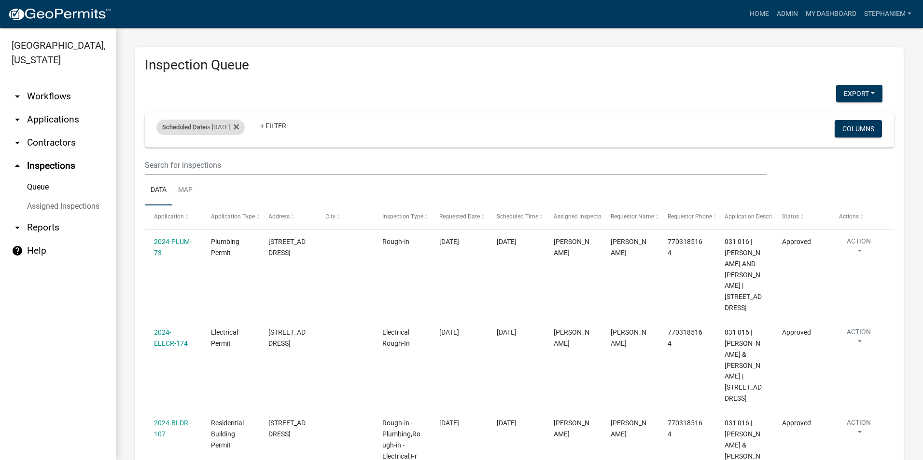
click at [218, 131] on div "Scheduled Date is 09/08/2025" at bounding box center [200, 127] width 88 height 15
click at [235, 162] on input "2025-09-08" at bounding box center [209, 163] width 68 height 20
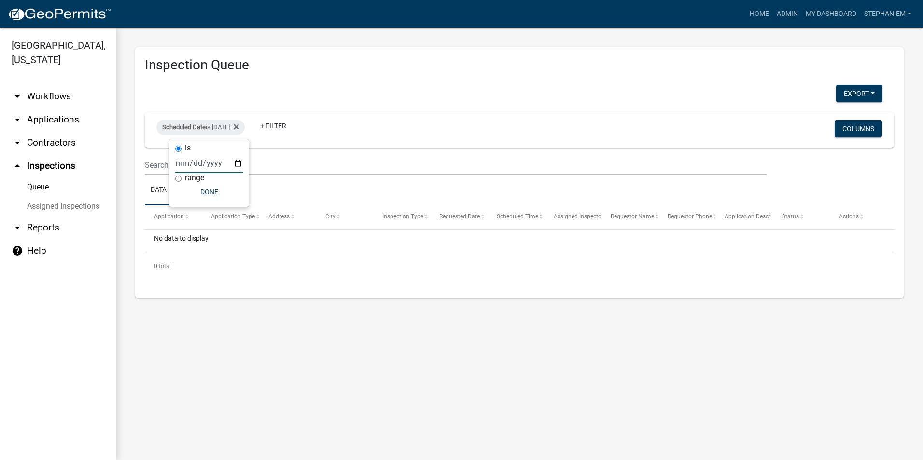
type input "2025-06-09"
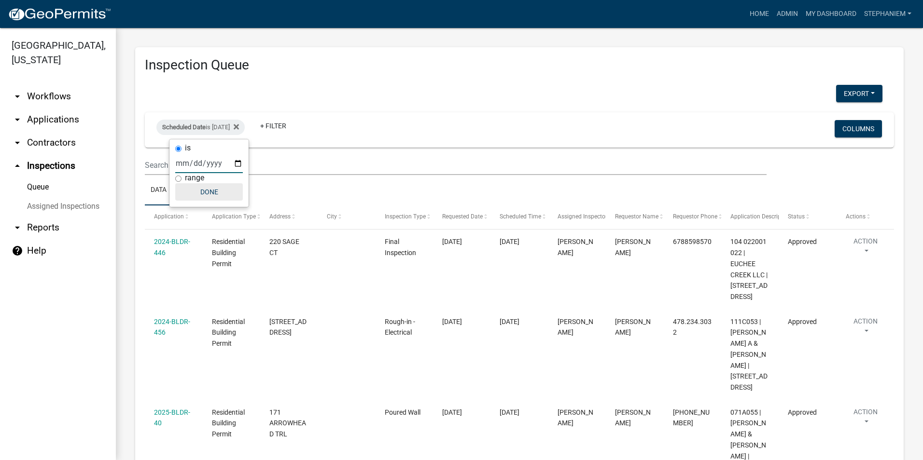
click at [220, 194] on button "Done" at bounding box center [209, 191] width 68 height 17
click at [231, 129] on div "Scheduled Date is 06/09/2025" at bounding box center [200, 127] width 88 height 15
click at [238, 161] on input "2025-06-09" at bounding box center [209, 163] width 68 height 20
type input "2025-06-10"
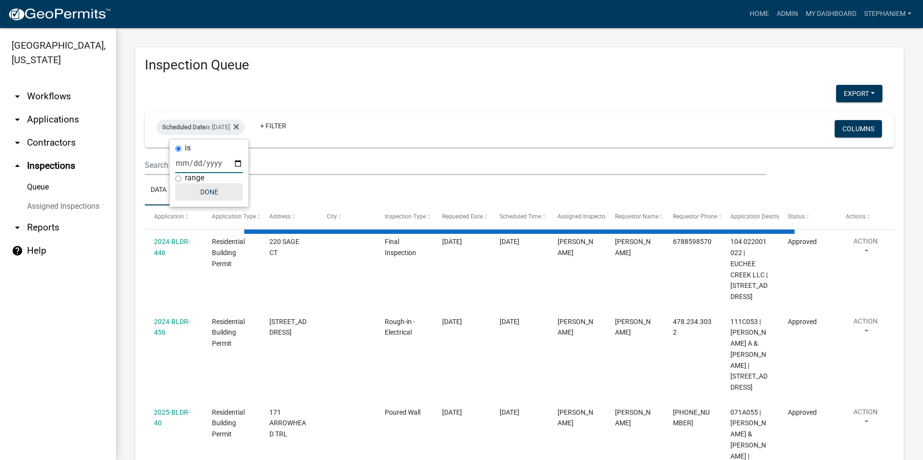
click at [214, 192] on button "Done" at bounding box center [209, 191] width 68 height 17
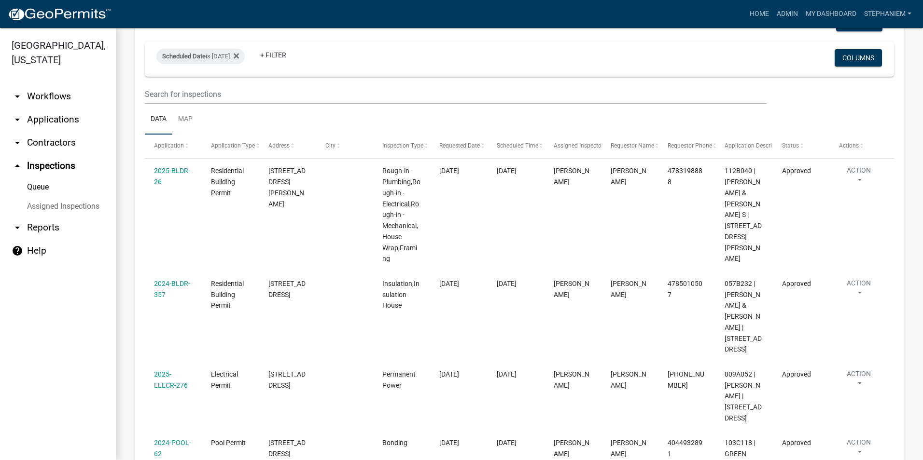
scroll to position [48, 0]
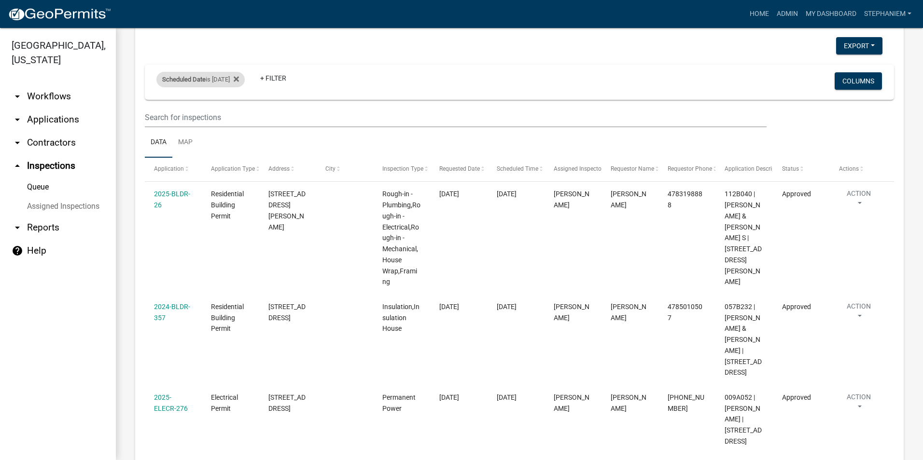
click at [205, 72] on div "Scheduled Date is 06/10/2025" at bounding box center [200, 79] width 88 height 15
click at [237, 112] on input "2025-06-10" at bounding box center [209, 116] width 68 height 20
type input "2025-06-11"
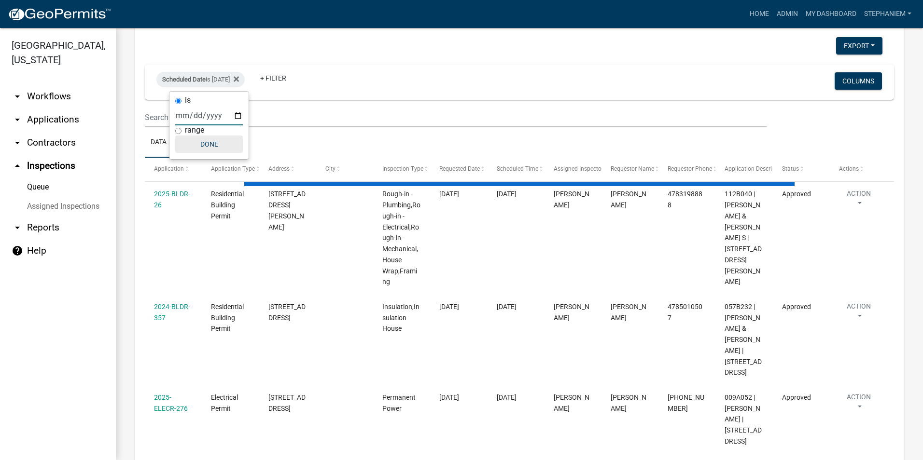
click at [218, 152] on button "Done" at bounding box center [209, 144] width 68 height 17
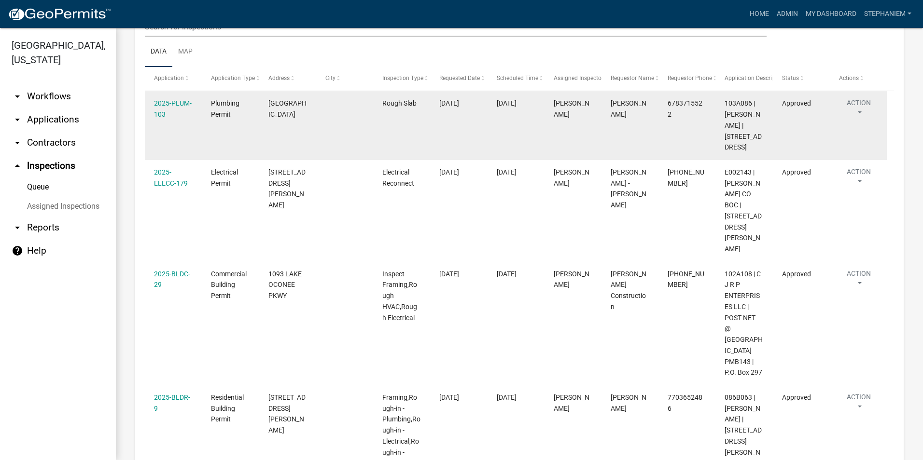
scroll to position [0, 0]
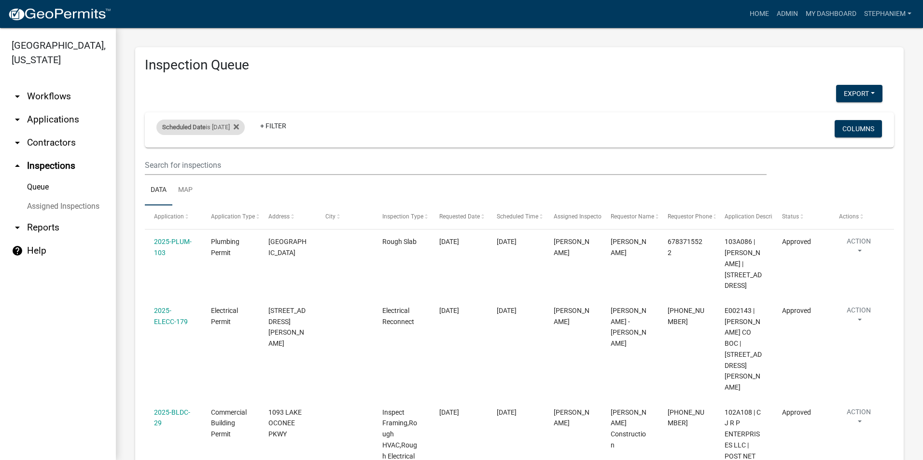
click at [221, 133] on div "Scheduled Date is 06/11/2025" at bounding box center [200, 127] width 88 height 15
click at [239, 160] on input "2025-06-11" at bounding box center [209, 163] width 68 height 20
type input "2025-06-12"
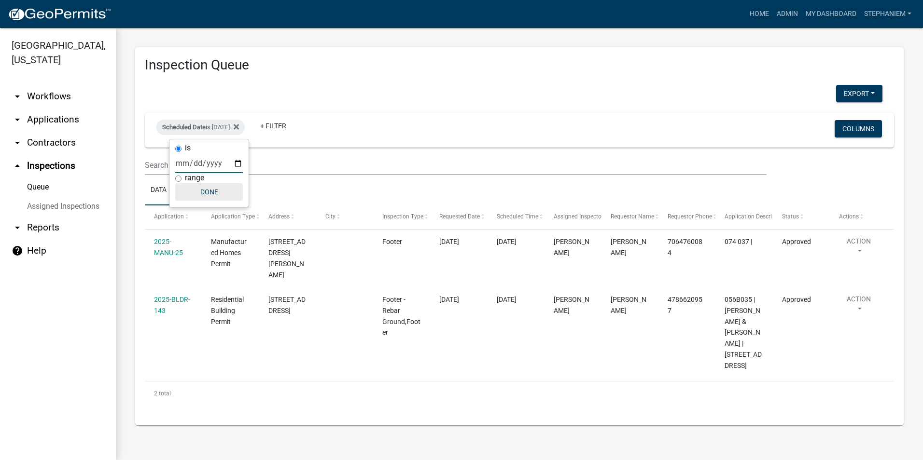
click at [226, 193] on button "Done" at bounding box center [209, 191] width 68 height 17
click at [229, 130] on div "Scheduled Date is 06/12/2025" at bounding box center [200, 127] width 88 height 15
click at [235, 163] on input "2025-06-12" at bounding box center [209, 163] width 68 height 20
type input "2025-06-13"
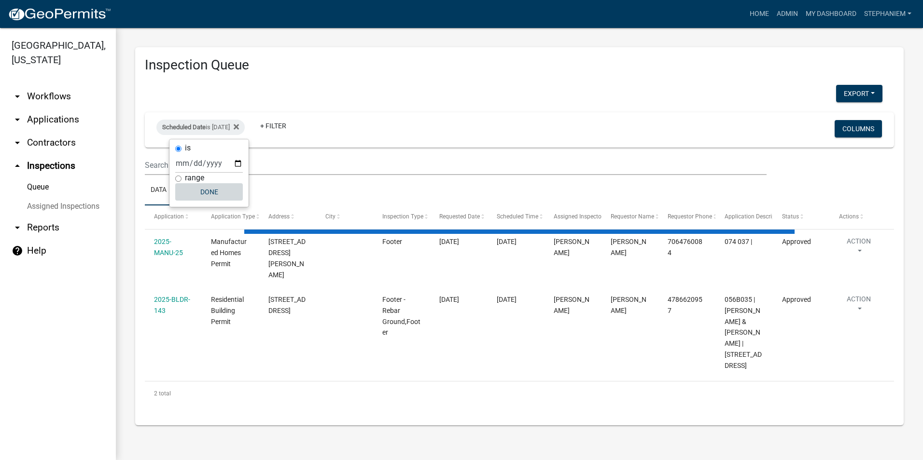
click at [223, 194] on button "Done" at bounding box center [209, 191] width 68 height 17
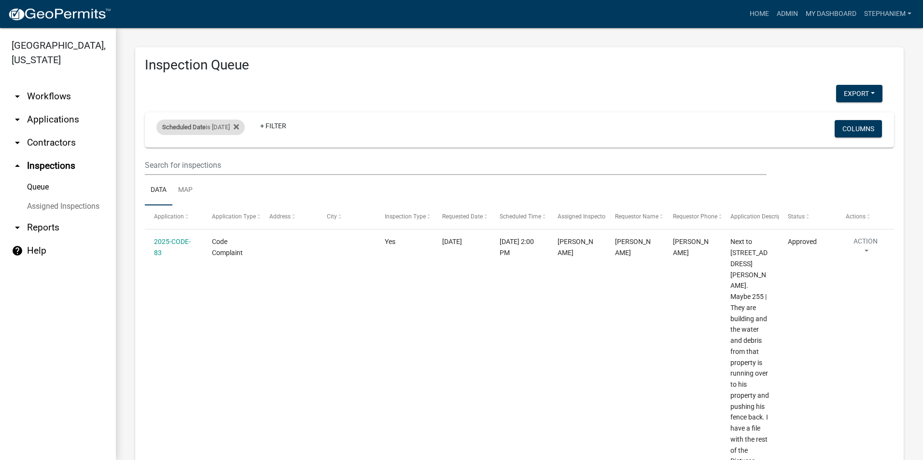
click at [228, 124] on div "Scheduled Date is 06/13/2025" at bounding box center [200, 127] width 88 height 15
click at [237, 161] on input "2025-06-13" at bounding box center [209, 163] width 68 height 20
type input "2025-06-16"
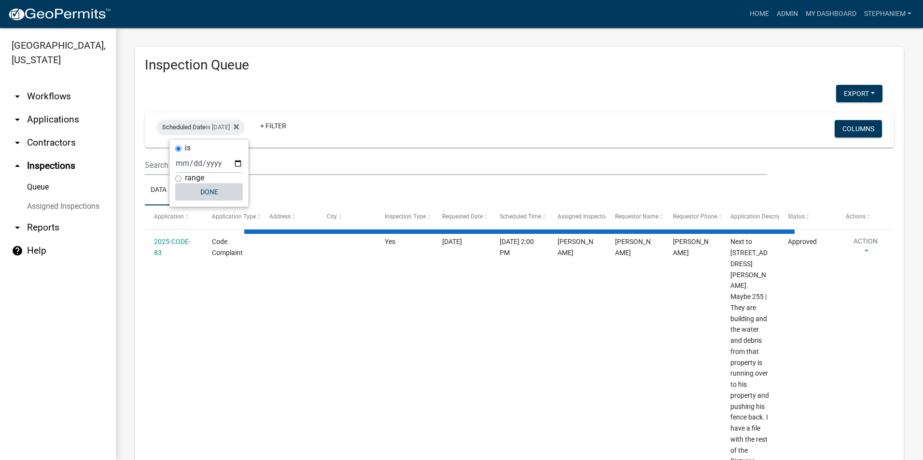
click at [219, 190] on button "Done" at bounding box center [209, 191] width 68 height 17
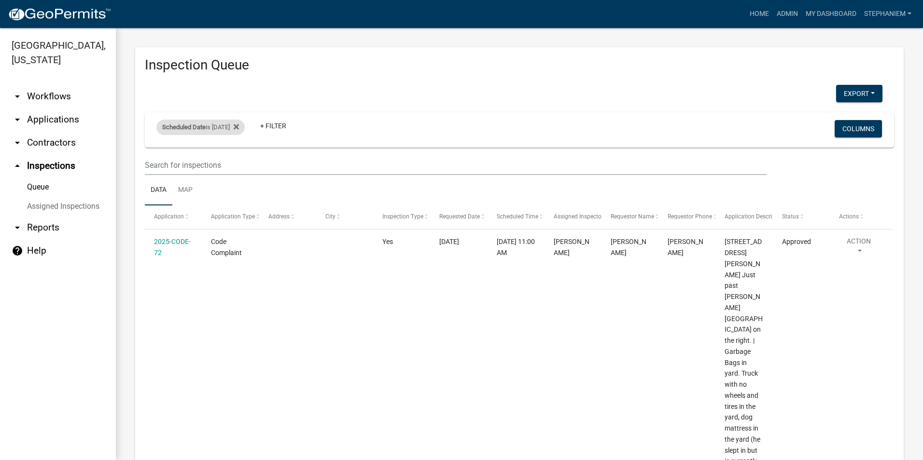
click at [223, 130] on div "Scheduled Date is 06/16/2025" at bounding box center [200, 127] width 88 height 15
click at [235, 156] on input "2025-06-16" at bounding box center [209, 163] width 68 height 20
click at [237, 166] on input "2025-06-16" at bounding box center [209, 163] width 68 height 20
type input "2025-06-17"
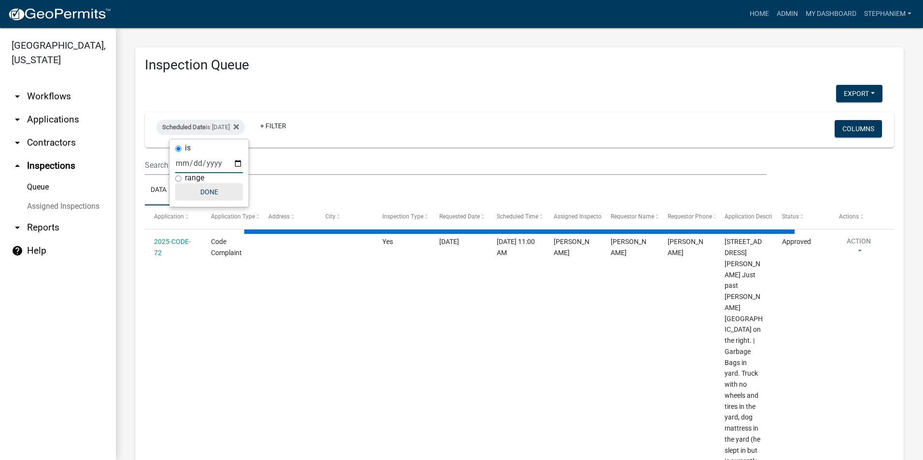
click at [226, 198] on button "Done" at bounding box center [209, 191] width 68 height 17
select select "3: 100"
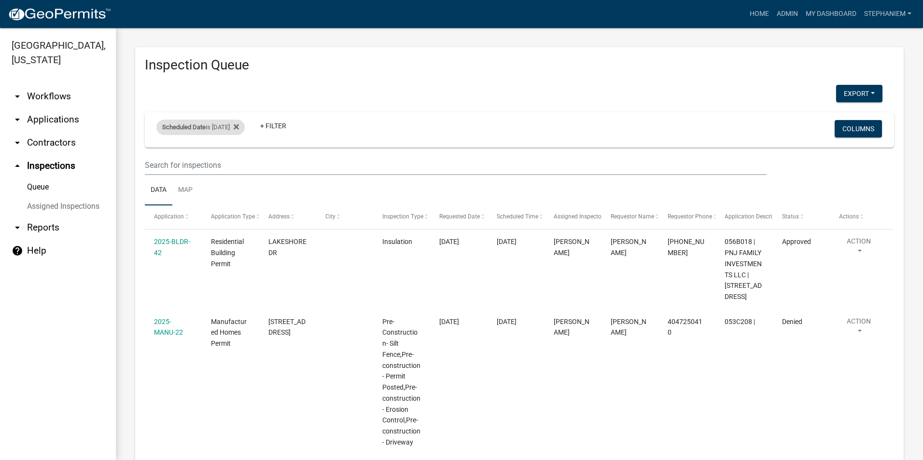
click at [214, 126] on div "Scheduled Date is 06/17/2025" at bounding box center [200, 127] width 88 height 15
click at [236, 164] on input "2025-06-17" at bounding box center [209, 163] width 68 height 20
type input "2025-06-18"
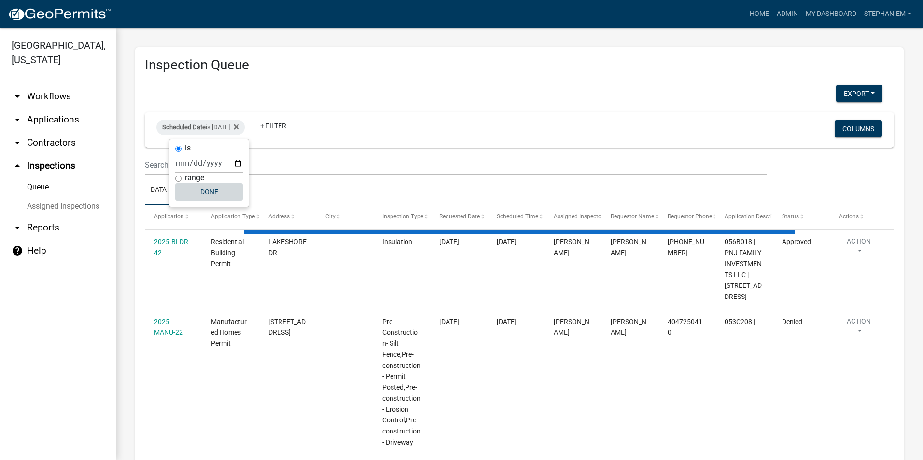
click at [226, 196] on button "Done" at bounding box center [209, 191] width 68 height 17
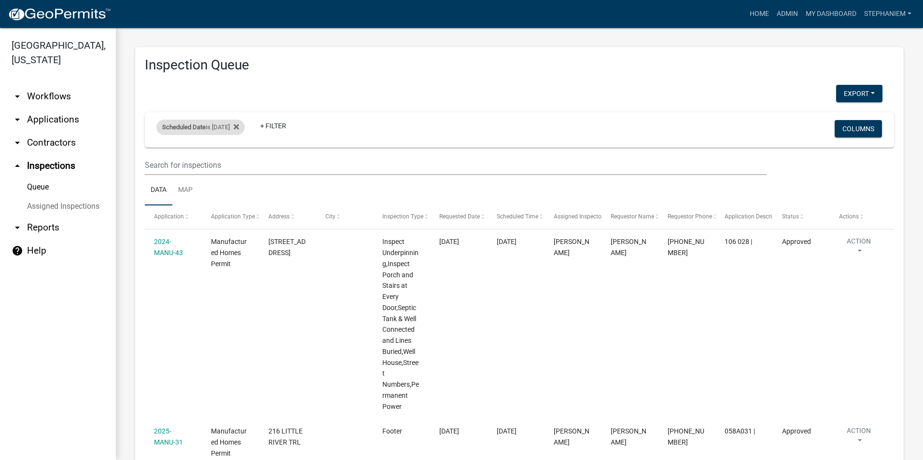
click at [232, 122] on div "Scheduled Date is 06/18/2025" at bounding box center [200, 127] width 88 height 15
click at [236, 158] on input "2025-06-18" at bounding box center [209, 163] width 68 height 20
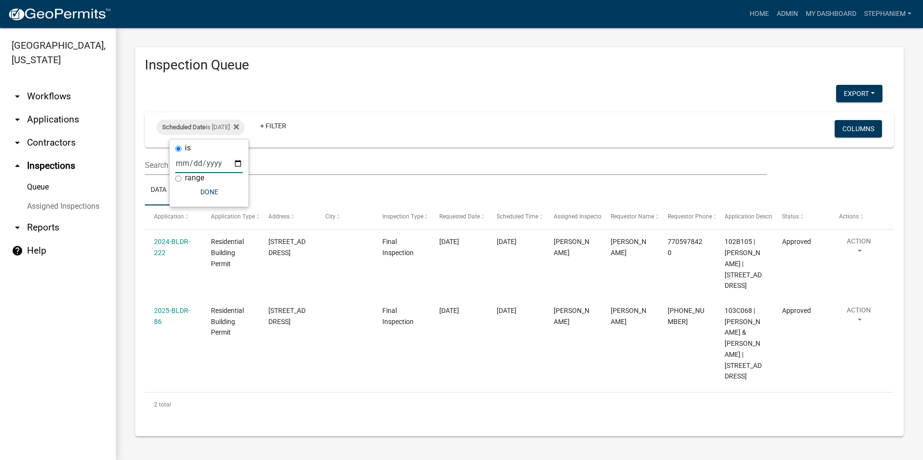
click at [242, 164] on input "2025-06-19" at bounding box center [209, 163] width 68 height 20
type input "2025-06-20"
click at [222, 197] on button "Done" at bounding box center [209, 191] width 68 height 17
select select "3: 100"
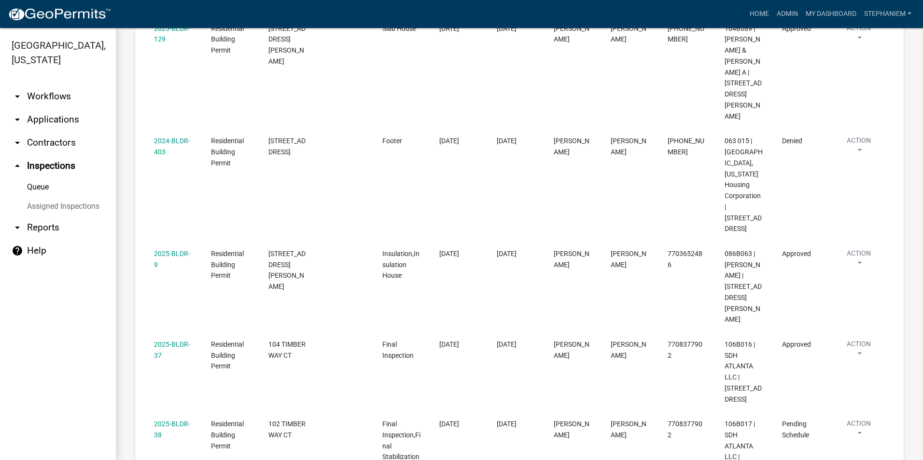
scroll to position [232, 0]
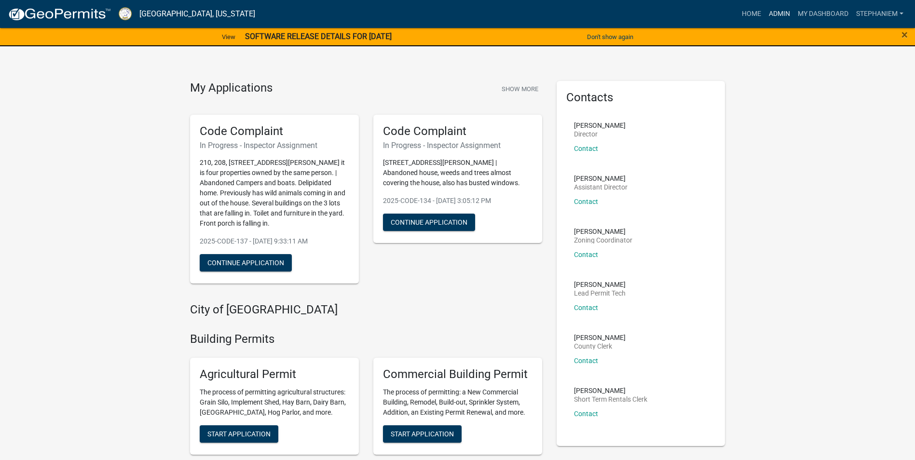
click at [769, 11] on link "Admin" at bounding box center [779, 14] width 29 height 18
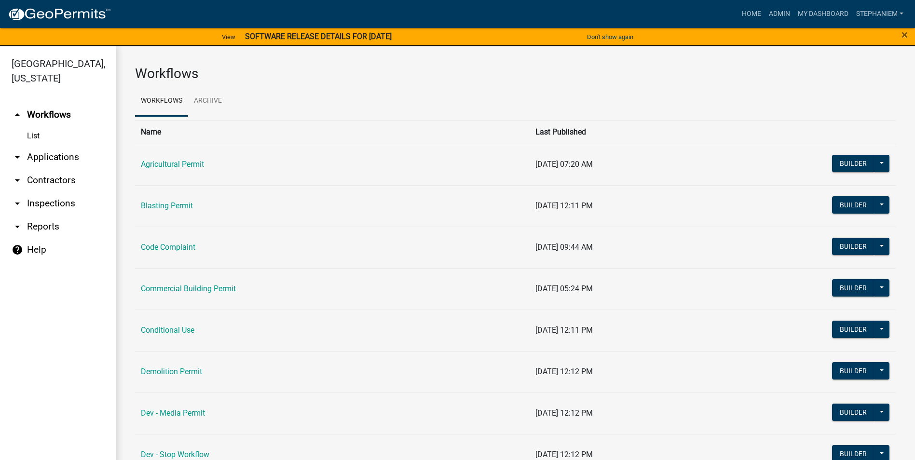
click at [61, 160] on link "arrow_drop_down Applications" at bounding box center [58, 157] width 116 height 23
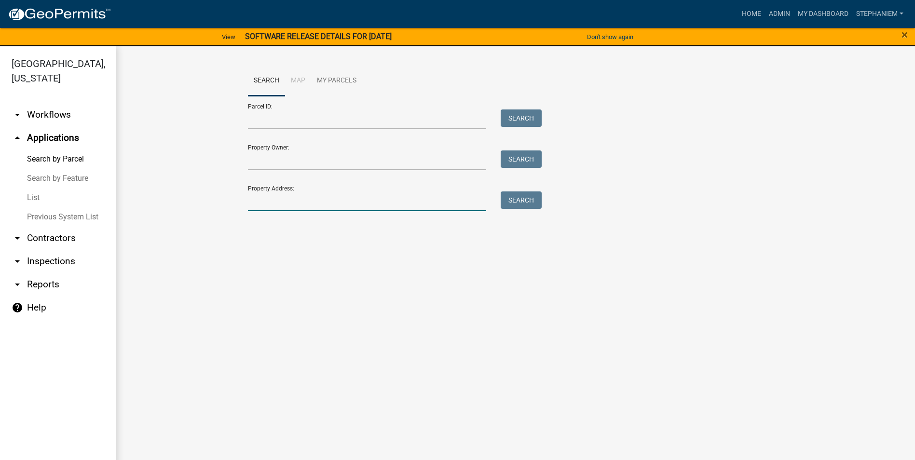
click at [267, 195] on input "Property Address:" at bounding box center [367, 202] width 239 height 20
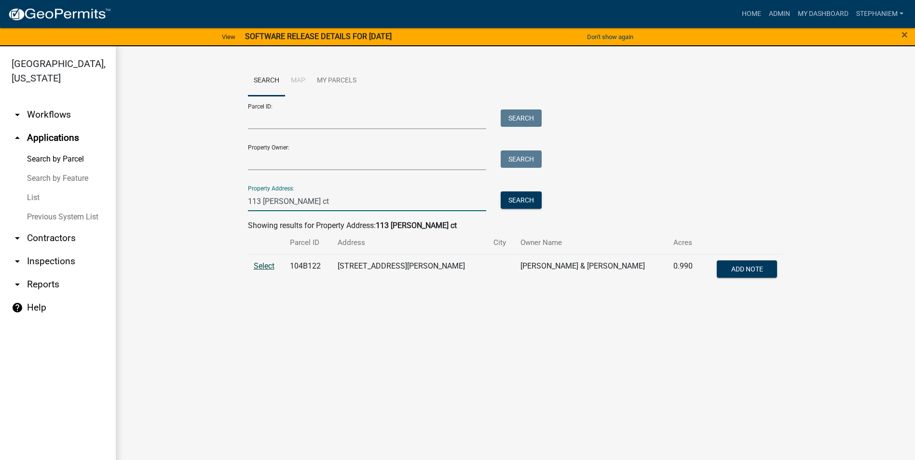
type input "113 [PERSON_NAME] ct"
click at [256, 262] on span "Select" at bounding box center [264, 266] width 21 height 9
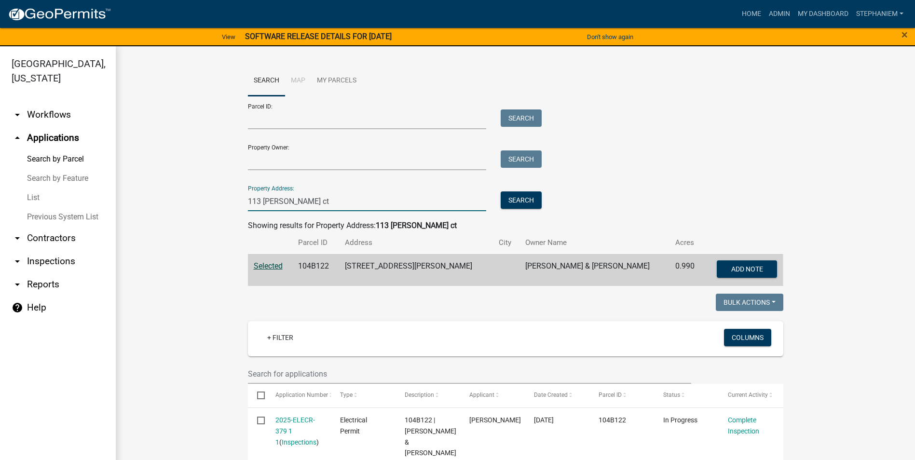
drag, startPoint x: 291, startPoint y: 203, endPoint x: 222, endPoint y: 201, distance: 69.5
click at [904, 35] on span "×" at bounding box center [905, 35] width 6 height 14
